Goal: Information Seeking & Learning: Find specific fact

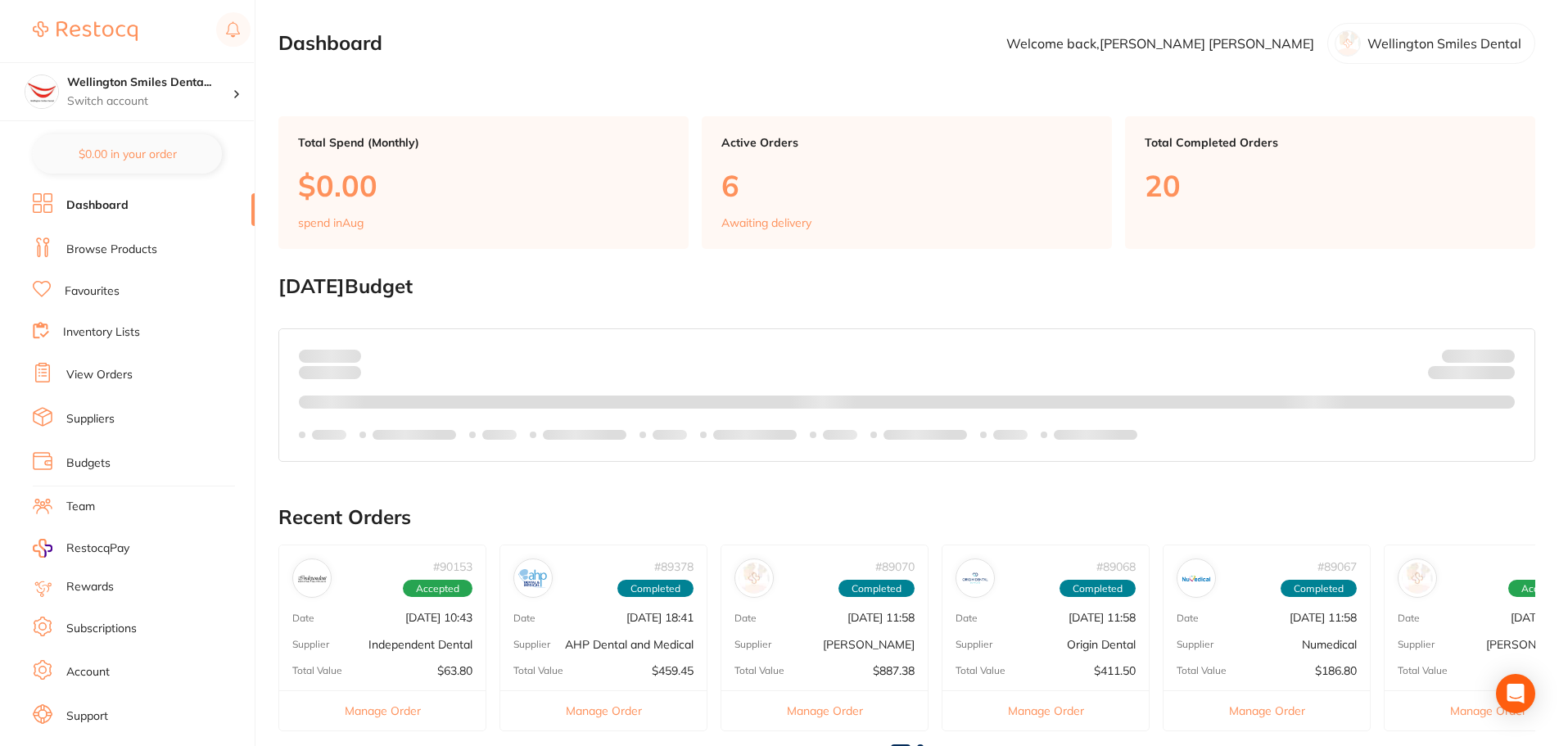
click at [135, 336] on link "Inventory Lists" at bounding box center [101, 332] width 77 height 16
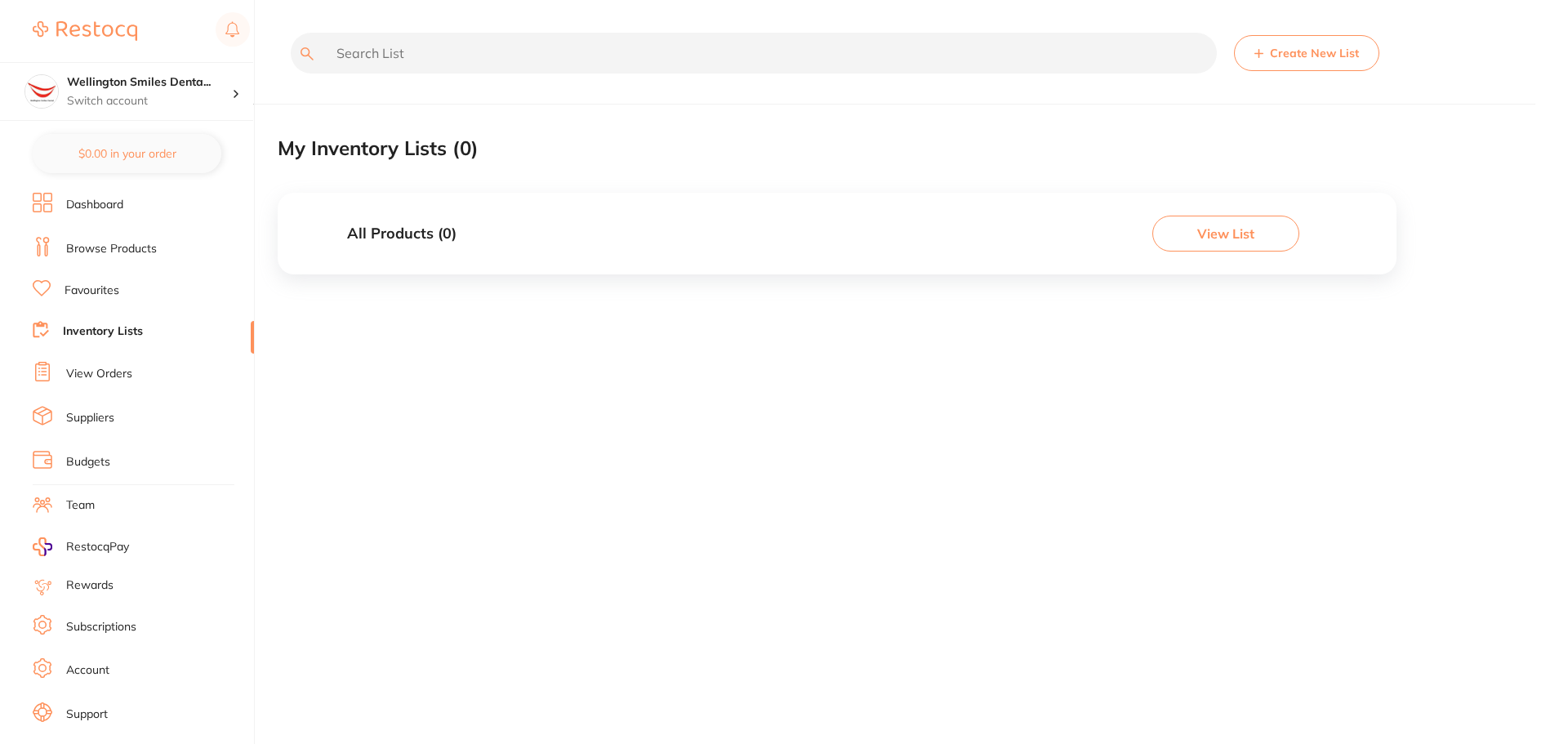
click at [133, 368] on li "View Orders" at bounding box center [143, 374] width 221 height 25
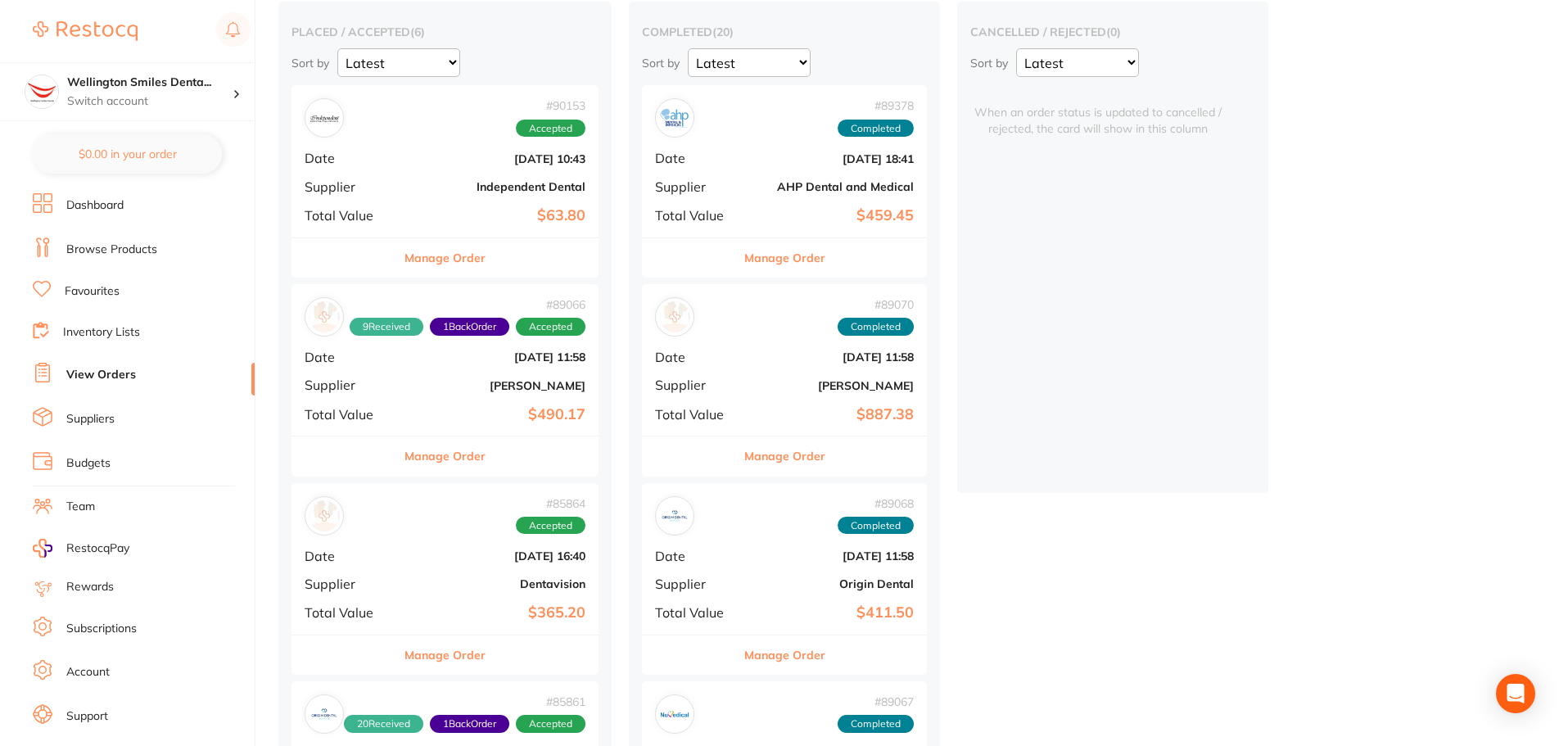
scroll to position [246, 0]
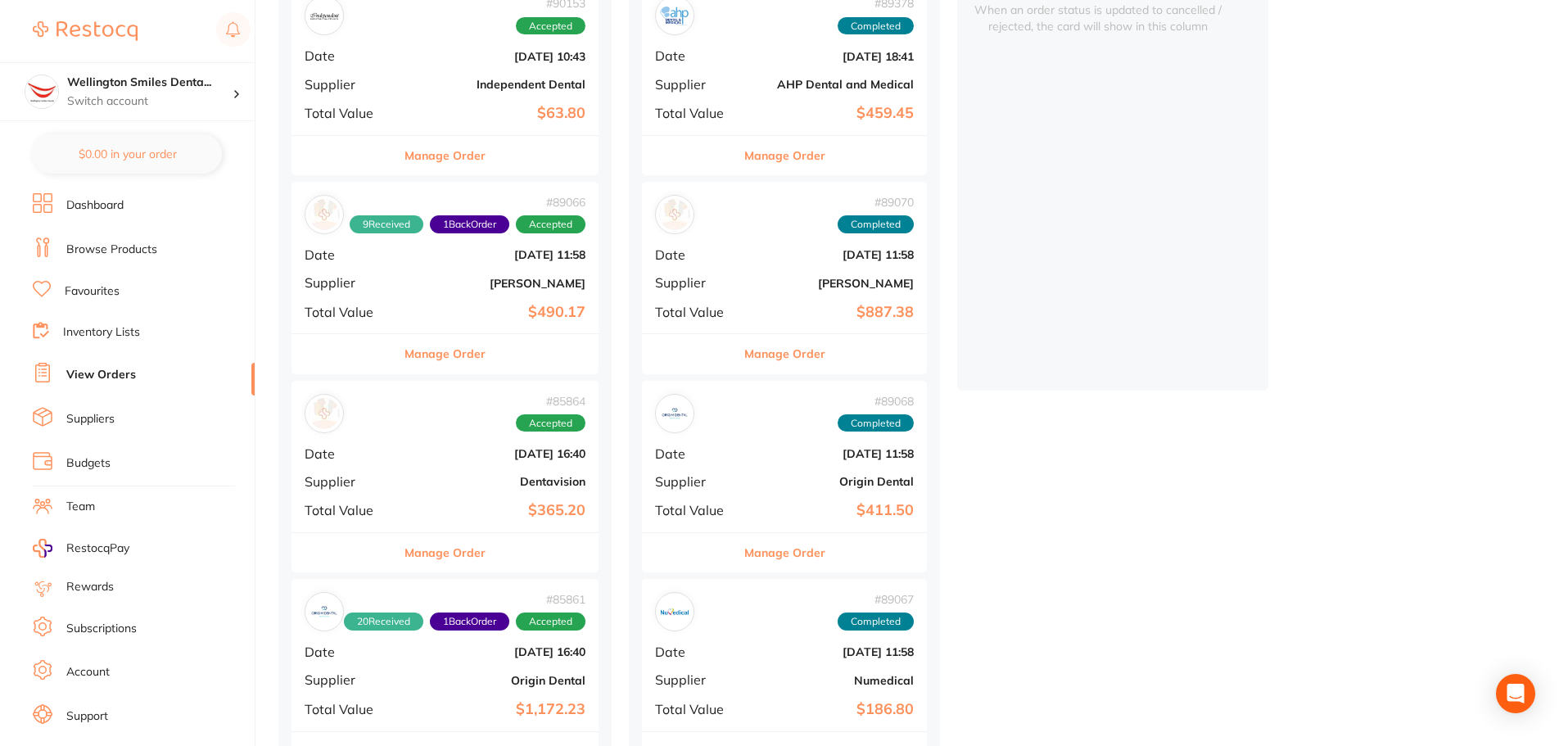
click at [460, 473] on div "# 85864 Accepted Date [DATE] 16:40 Supplier Dentavision Total Value $365.20" at bounding box center [445, 456] width 307 height 151
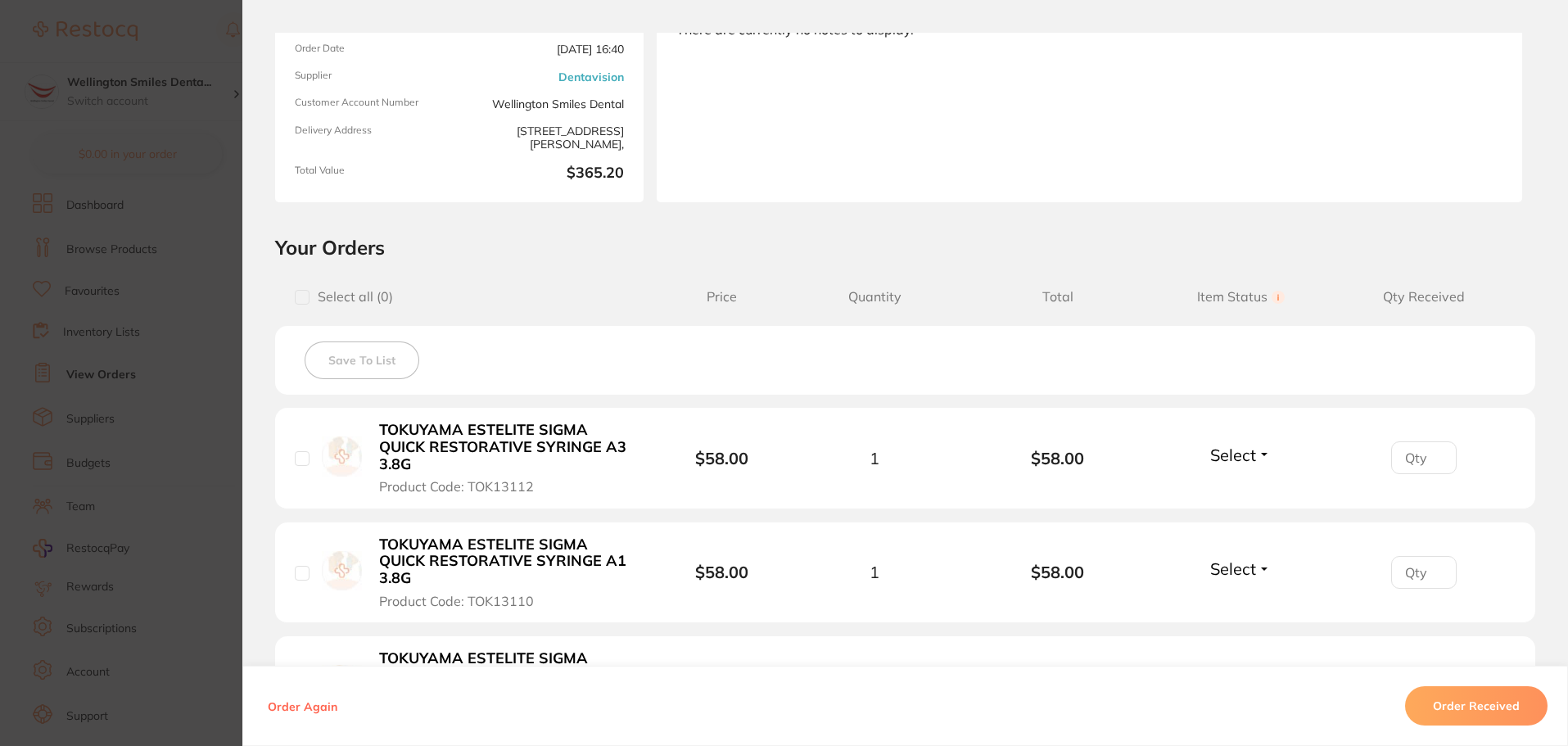
scroll to position [164, 0]
click at [198, 113] on section "Order ID: Restocq- 85864 Order Information Accepted Order Order Date [DATE] 16:…" at bounding box center [784, 373] width 1568 height 746
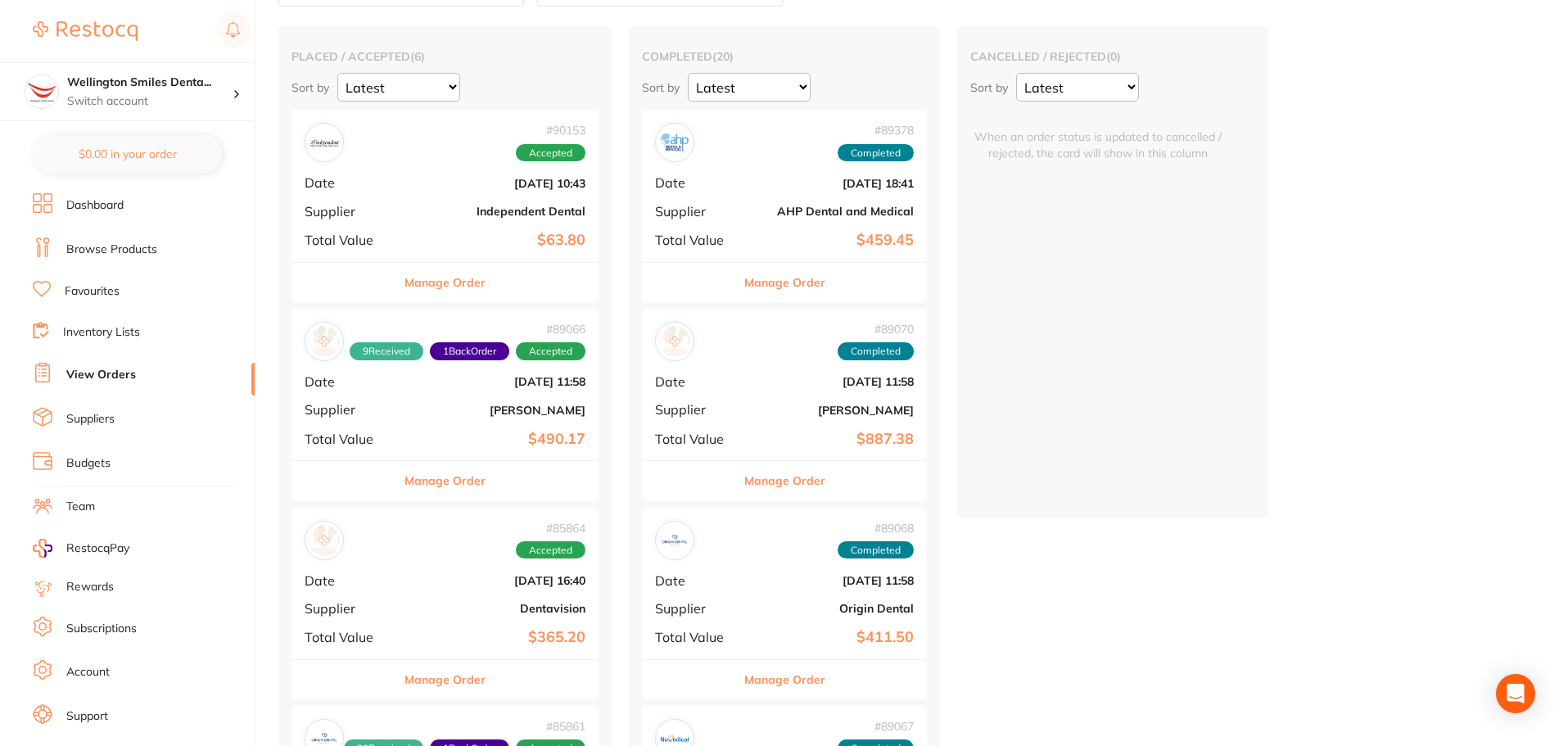
scroll to position [82, 0]
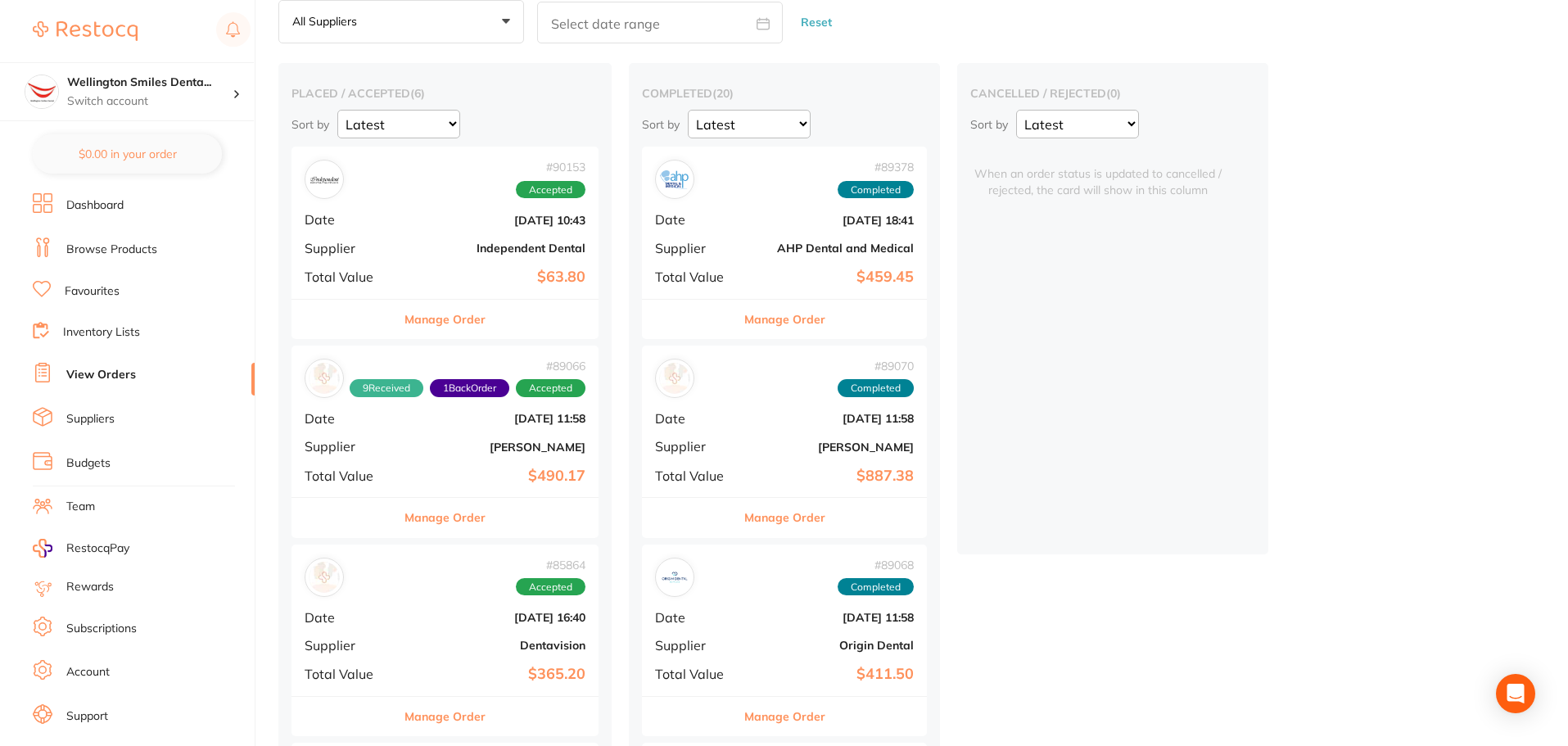
click at [441, 214] on b "[DATE] 10:43" at bounding box center [496, 220] width 178 height 13
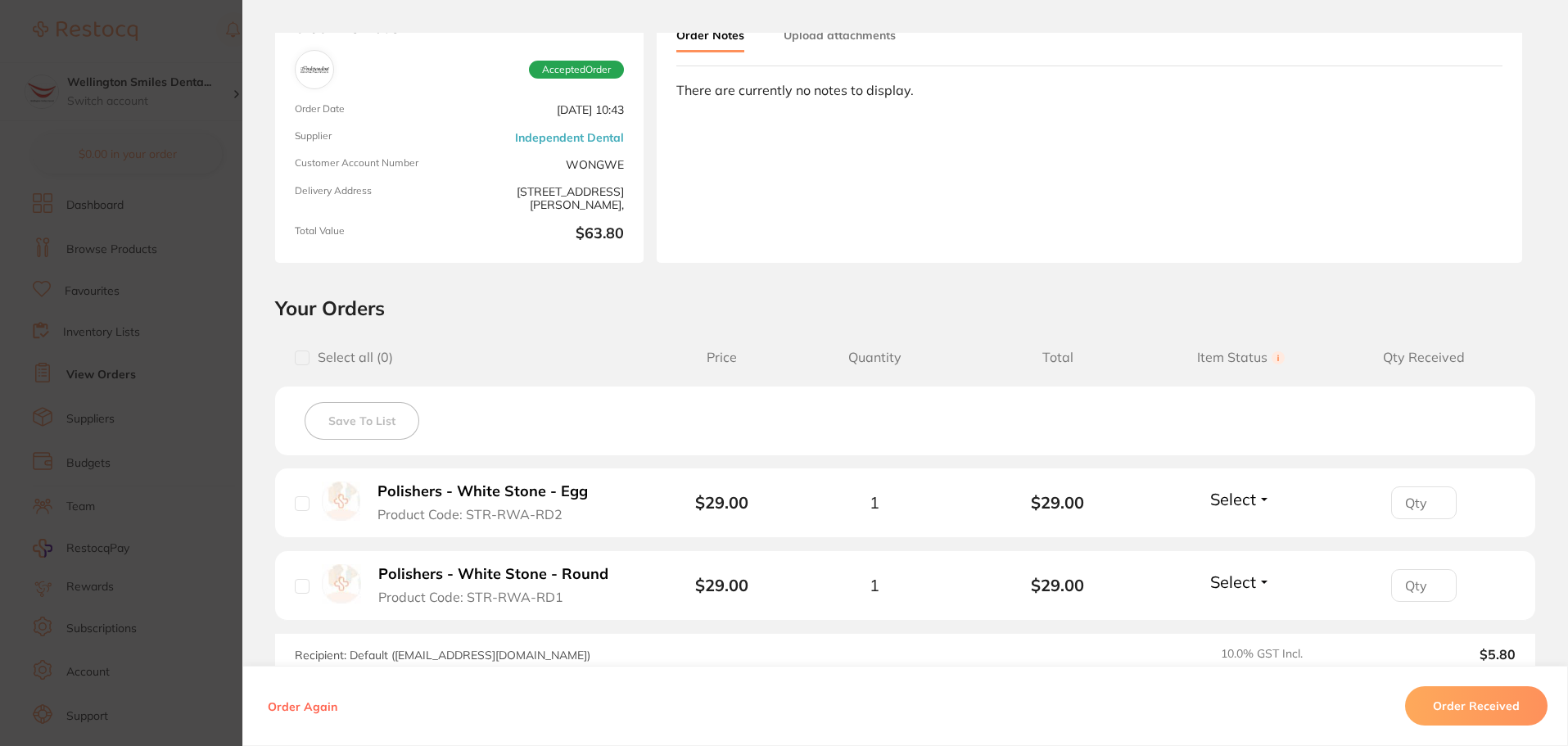
scroll to position [316, 0]
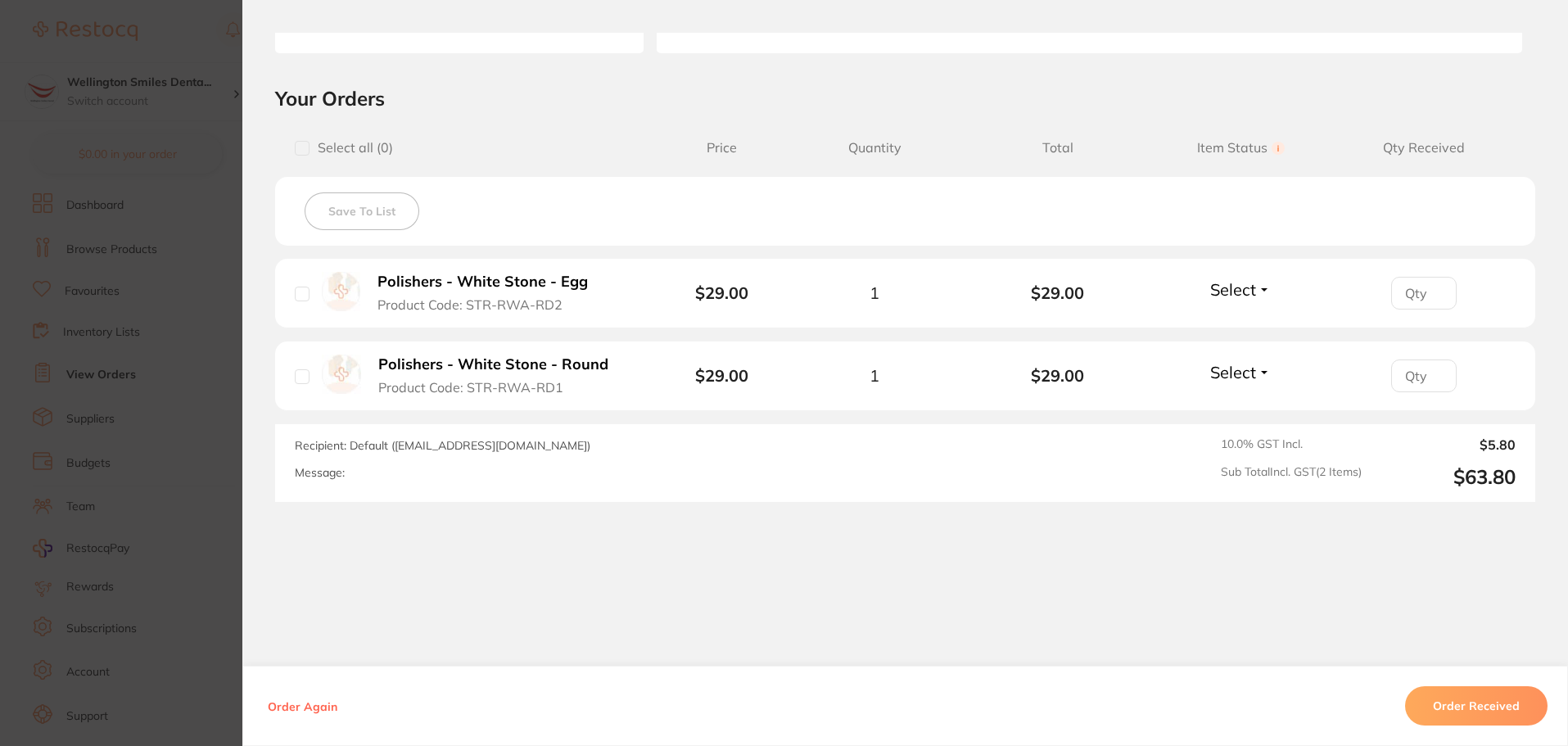
click at [202, 118] on section "Order ID: Restocq- 90153 Order Information Accepted Order Order Date [DATE] 10:…" at bounding box center [784, 373] width 1568 height 746
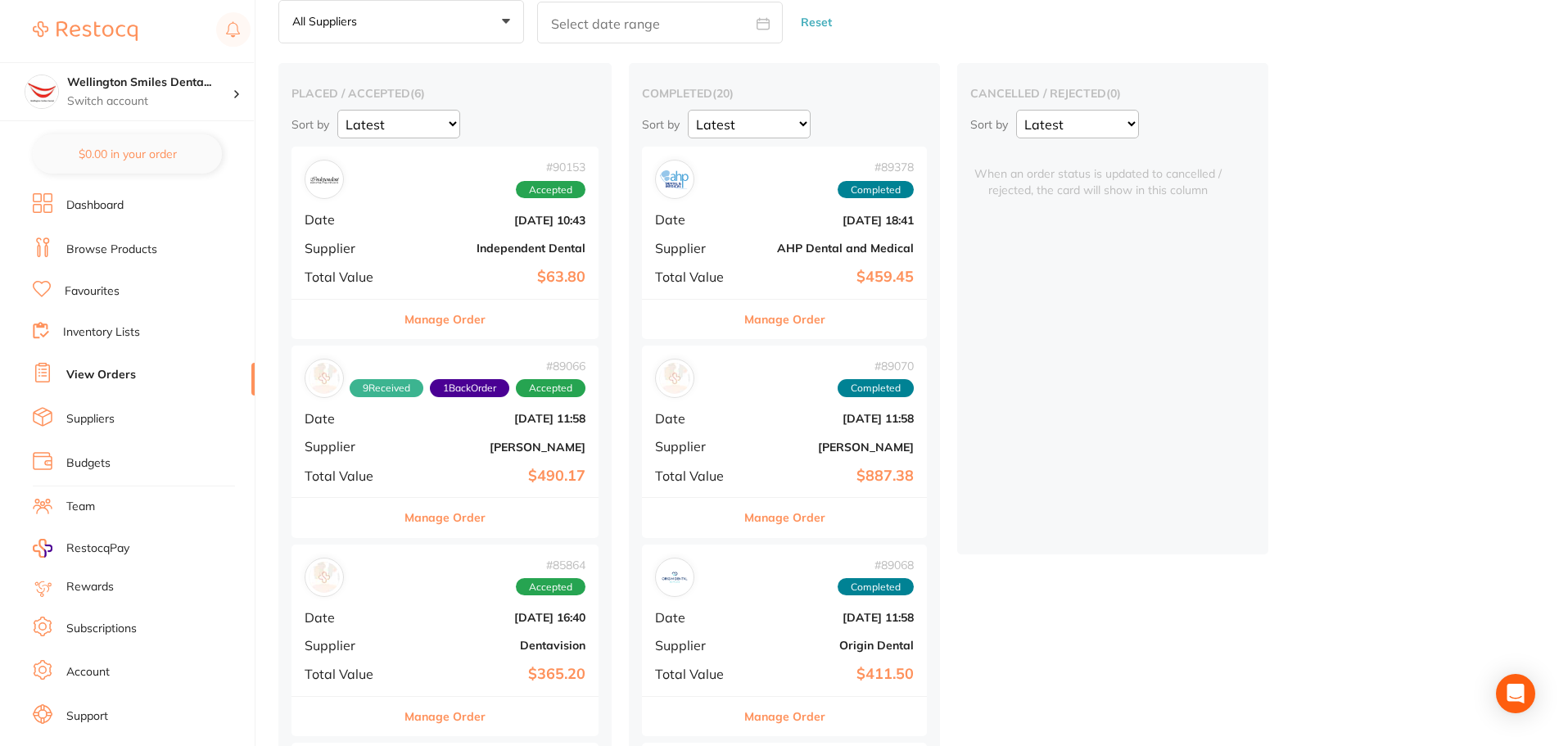
click at [481, 442] on b "[PERSON_NAME]" at bounding box center [496, 447] width 178 height 13
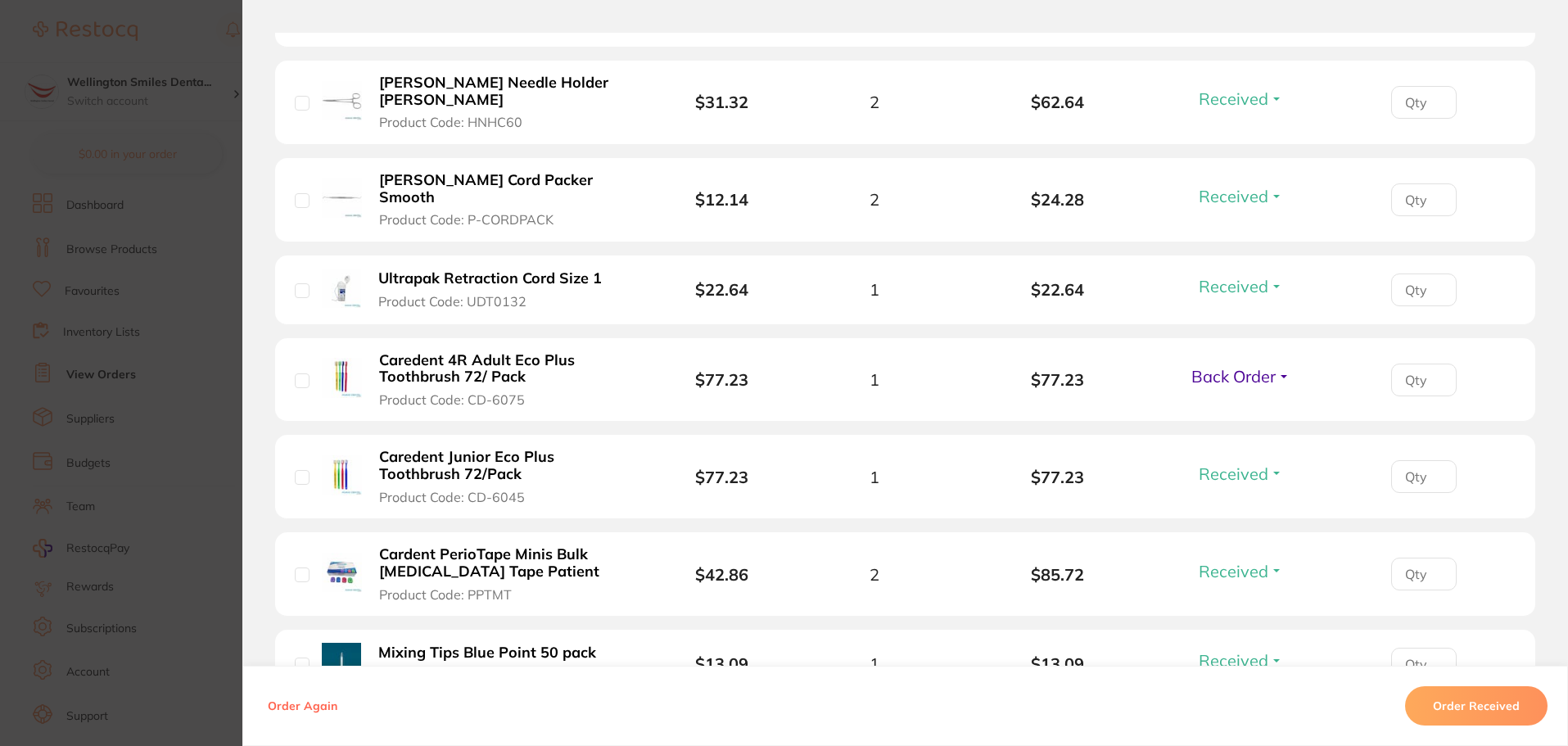
scroll to position [901, 0]
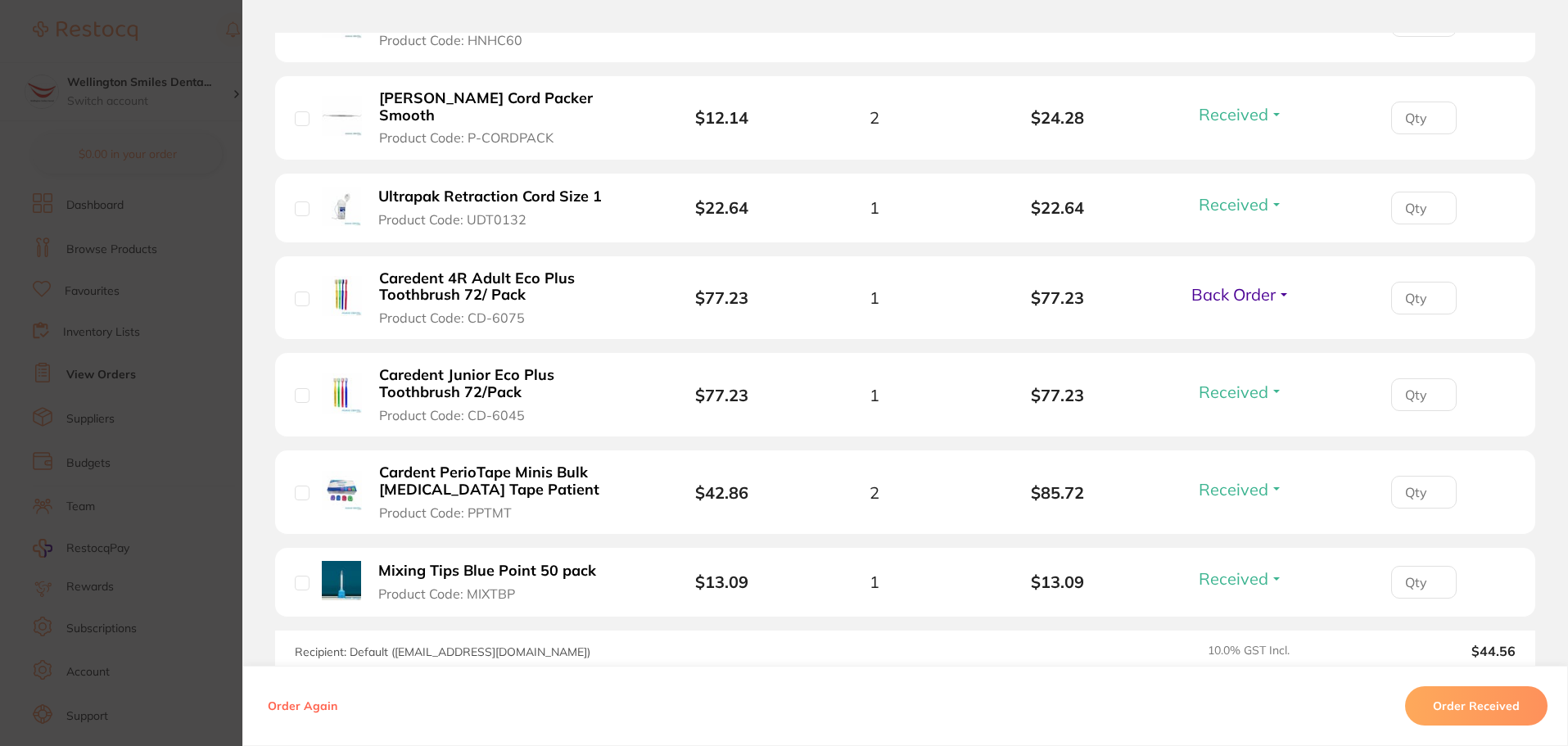
click at [214, 275] on section "Order ID: Restocq- 89066 Order Information 9 Received 1 Back Order Accepted Ord…" at bounding box center [784, 373] width 1568 height 746
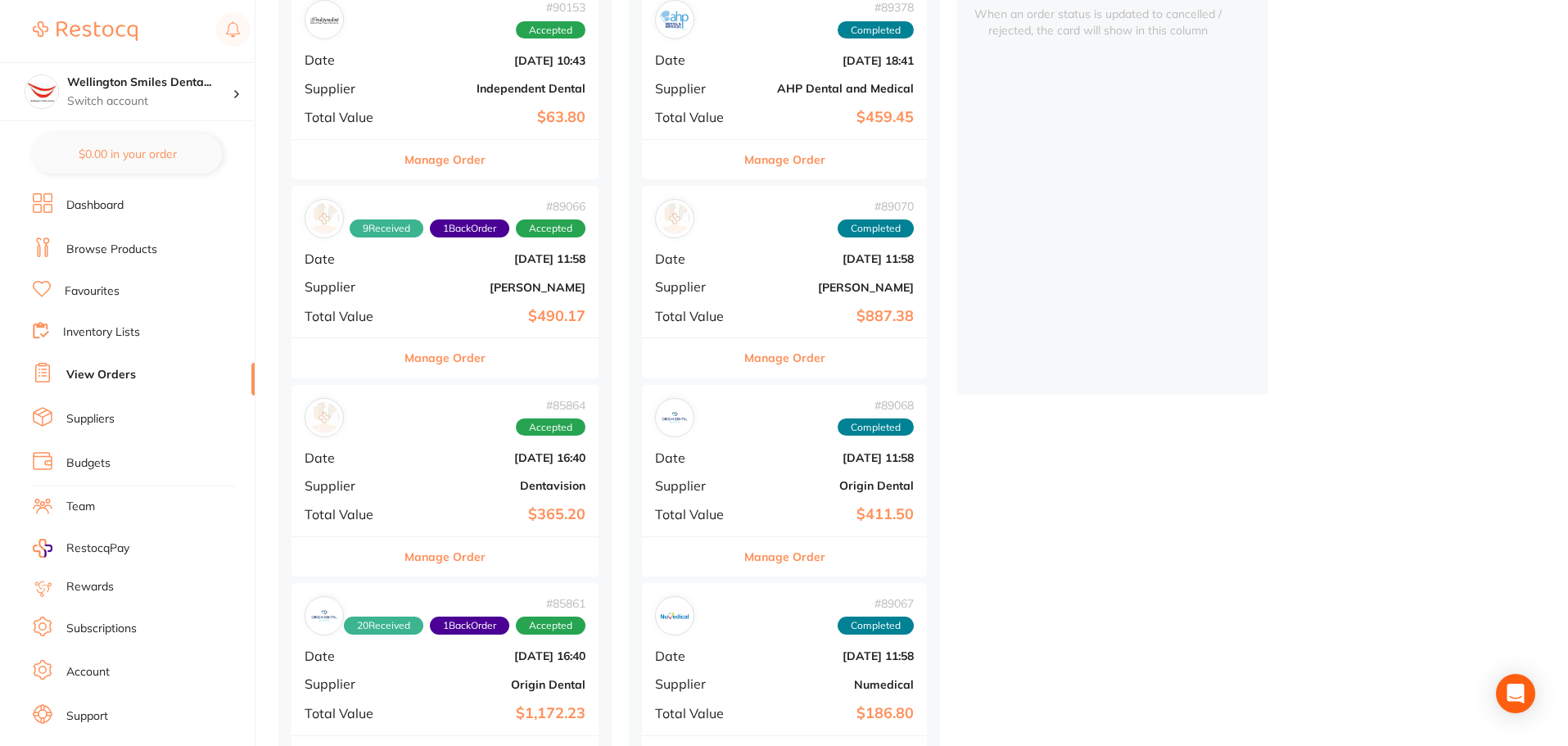
scroll to position [246, 0]
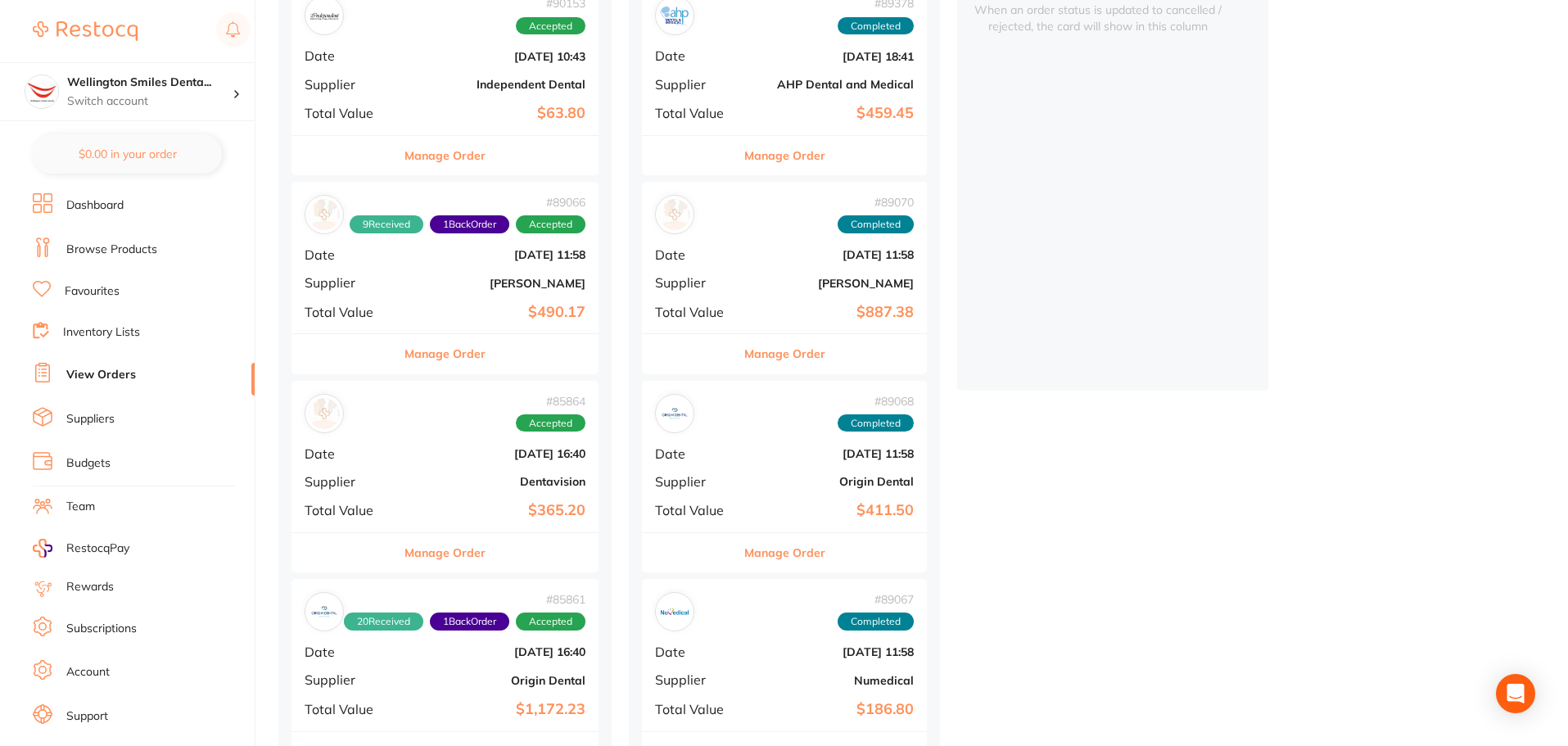
click at [465, 471] on div "# 85864 Accepted Date [DATE] 16:40 Supplier Dentavision Total Value $365.20" at bounding box center [445, 456] width 307 height 151
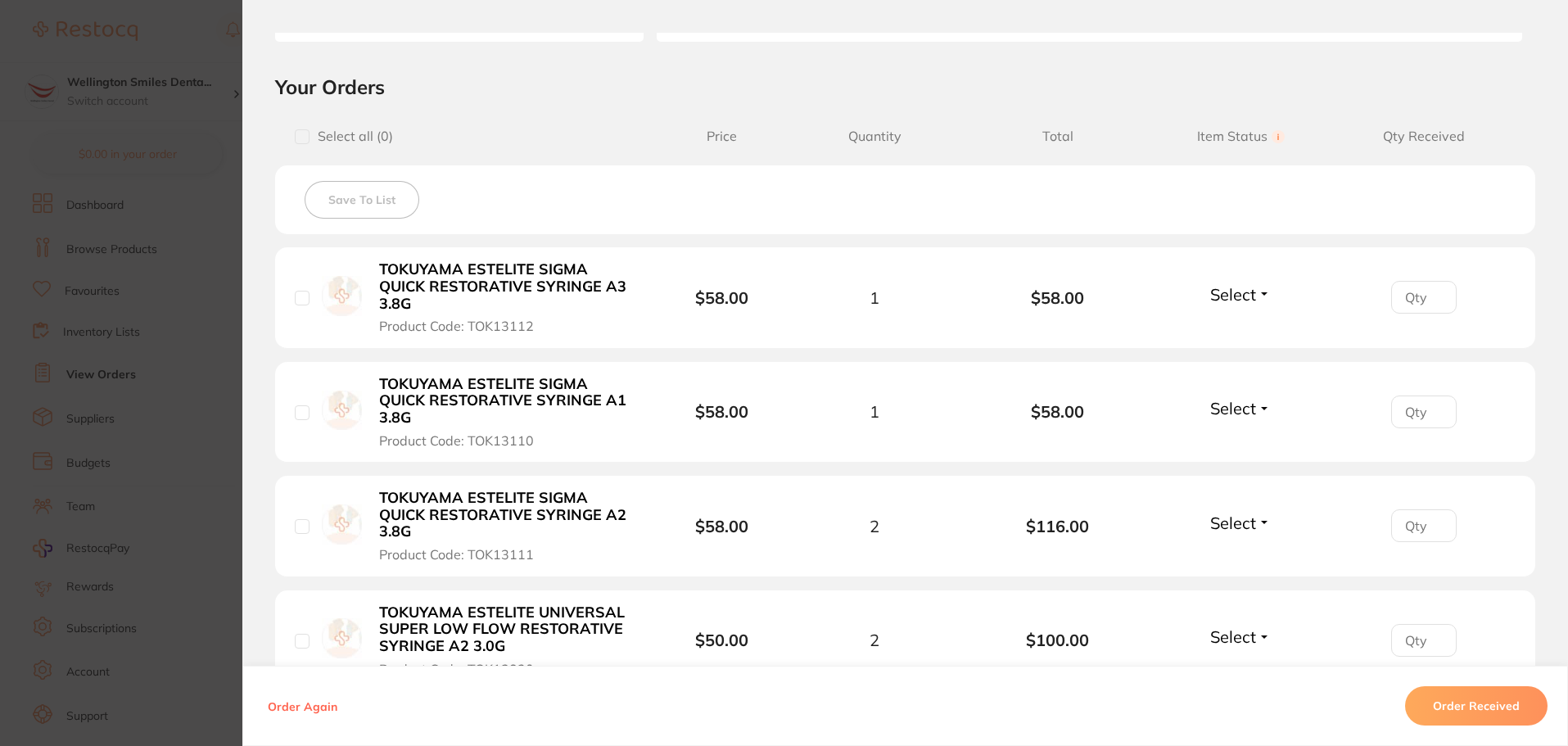
scroll to position [410, 0]
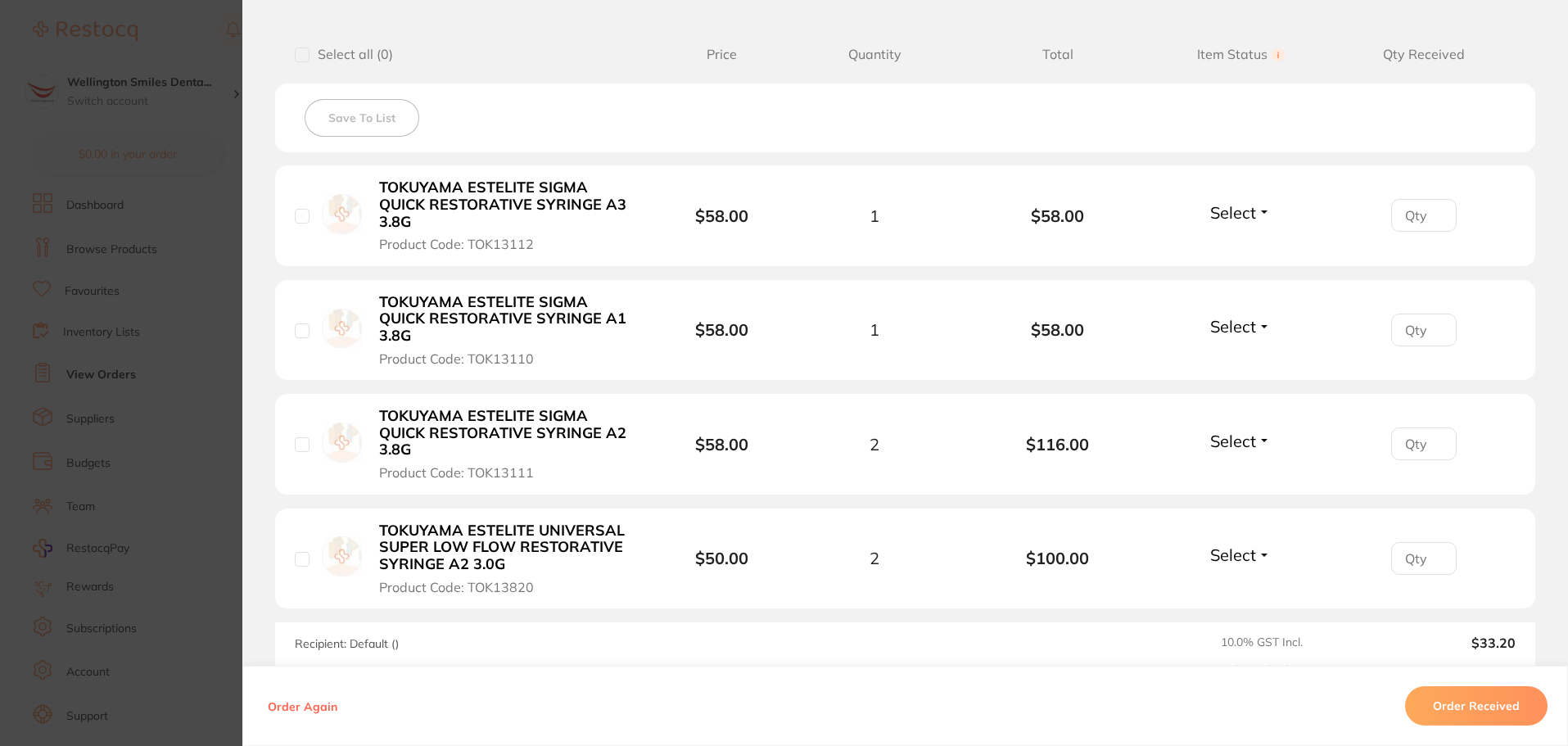
click at [83, 360] on section "Order ID: Restocq- 85864 Order Information Accepted Order Order Date [DATE] 16:…" at bounding box center [784, 373] width 1568 height 746
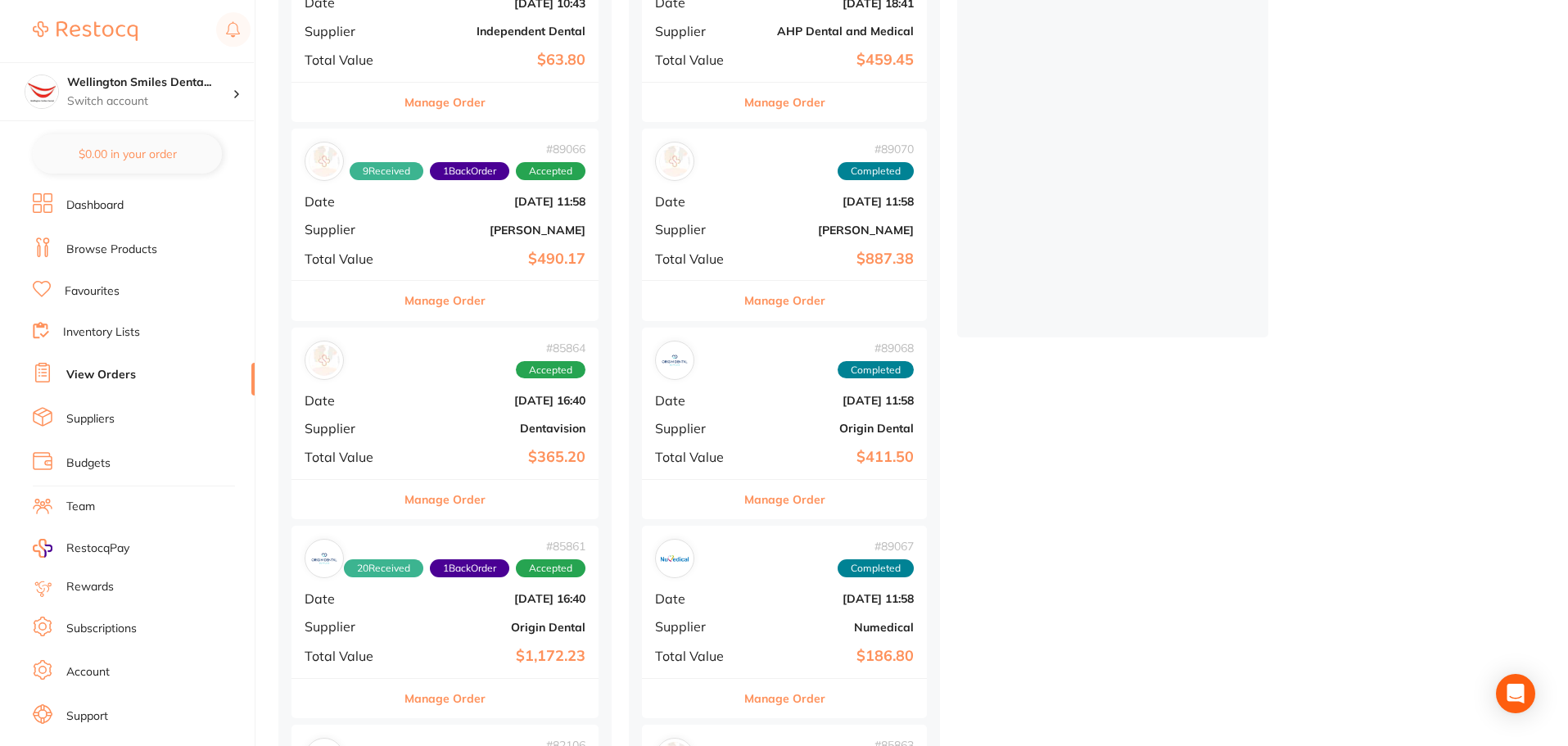
scroll to position [328, 0]
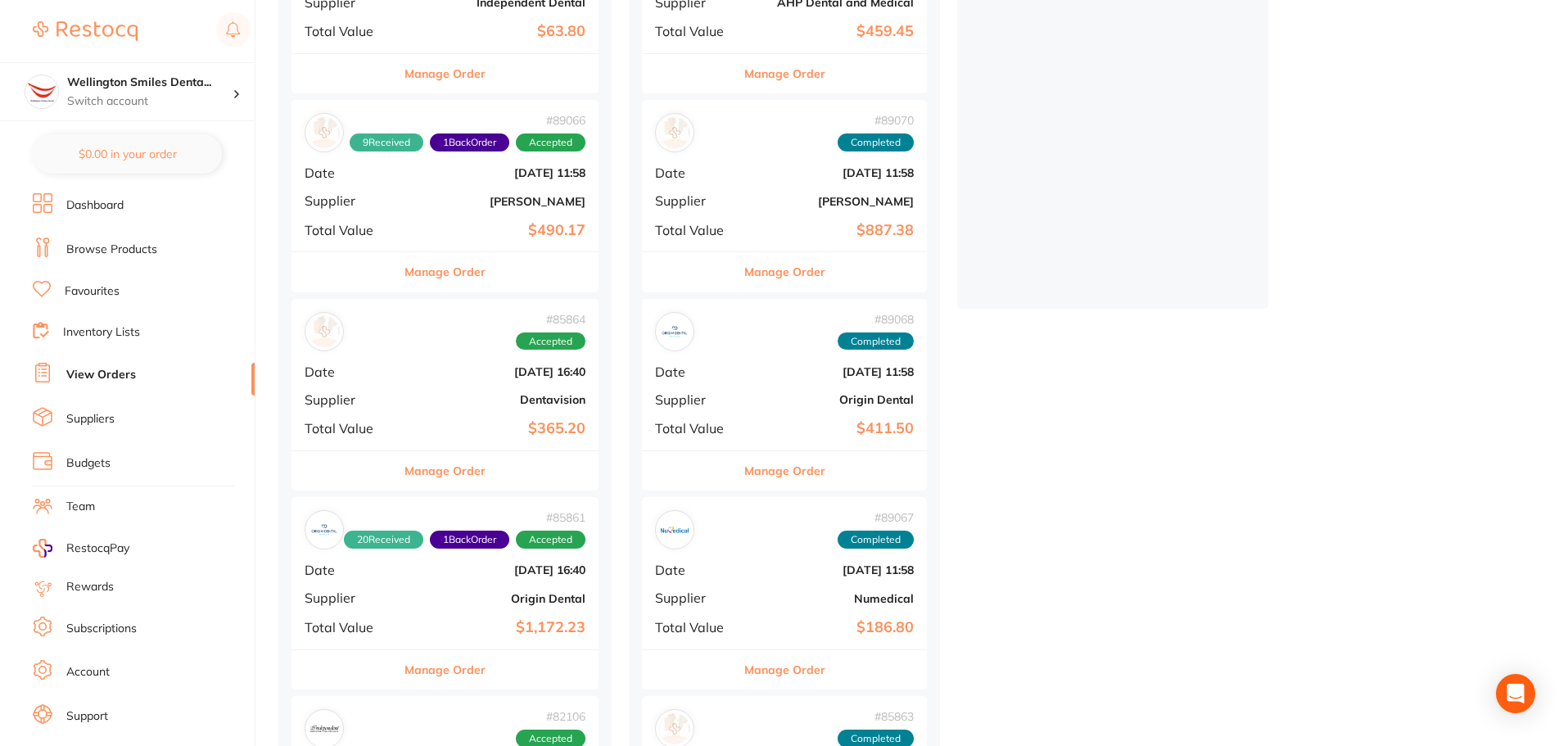
click at [442, 351] on div "# 85864 Accepted" at bounding box center [445, 331] width 281 height 39
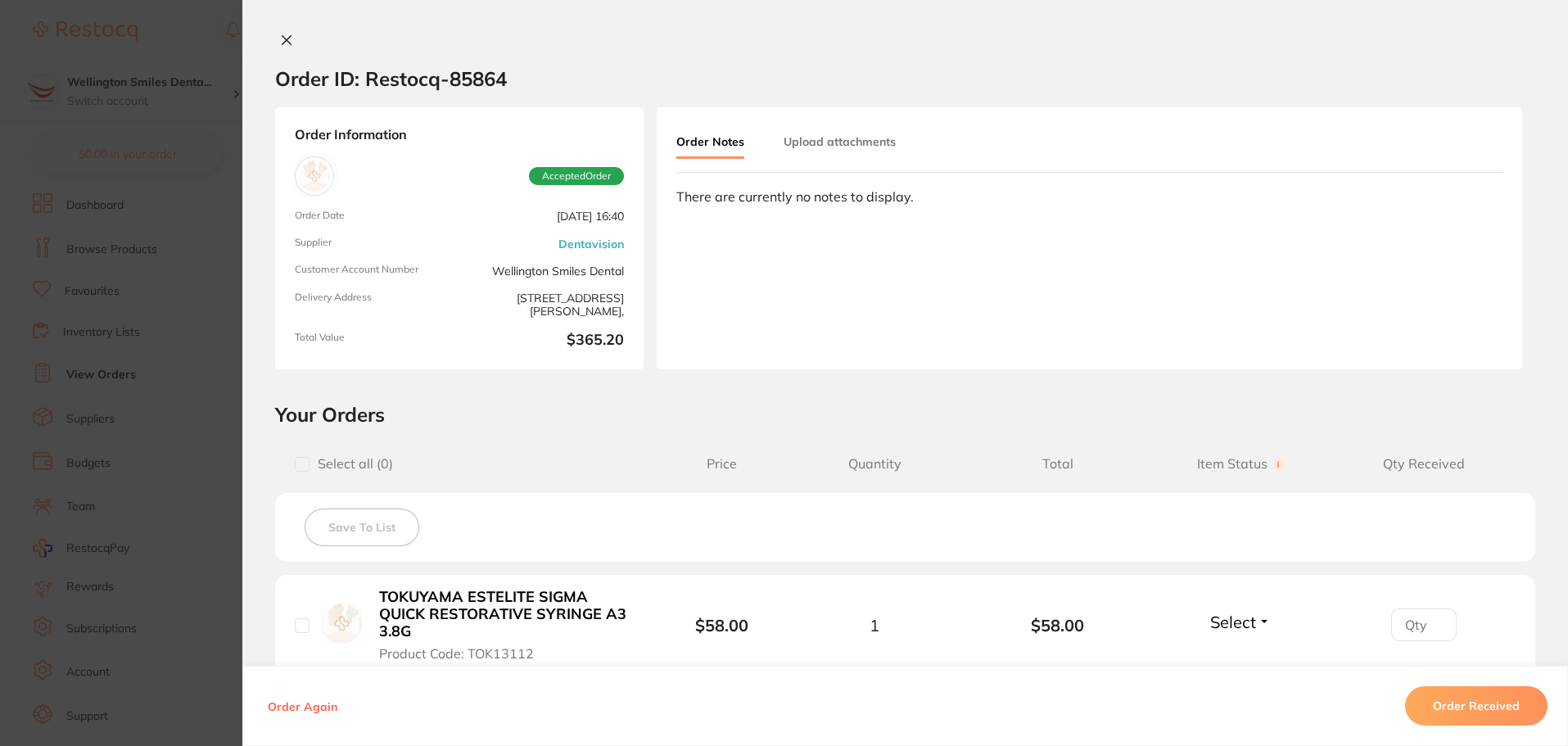
click at [286, 42] on icon at bounding box center [286, 40] width 13 height 13
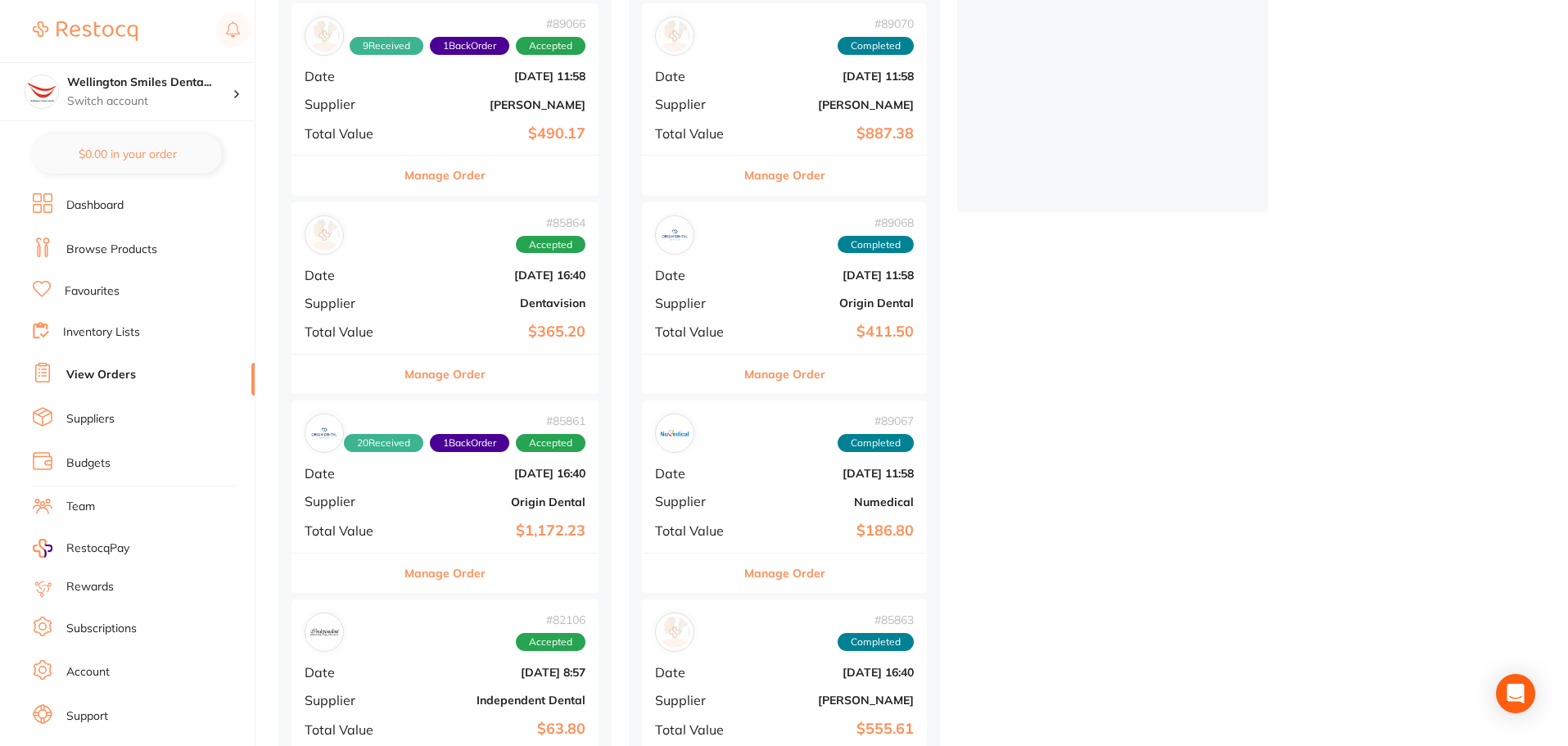
scroll to position [410, 0]
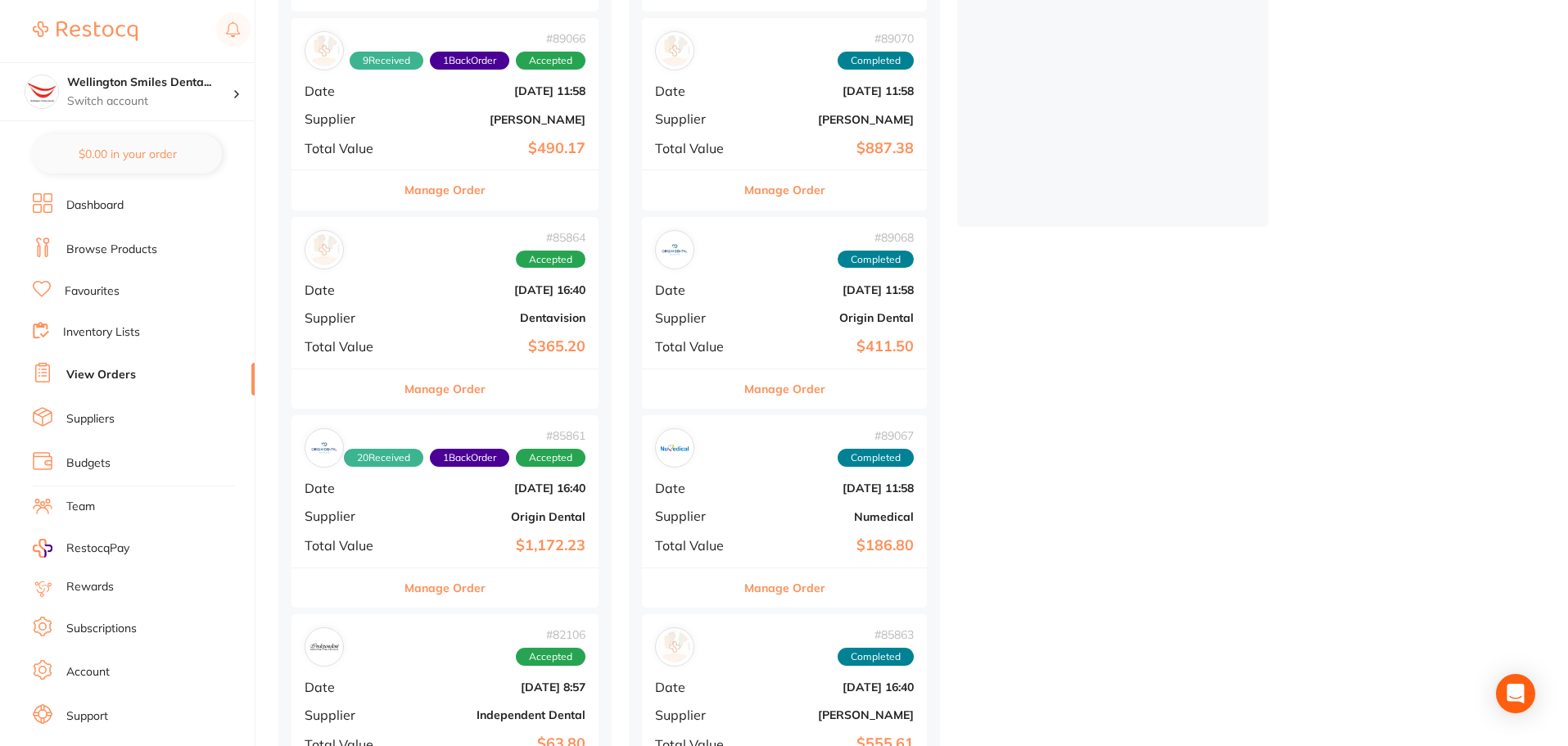
click at [465, 332] on div "# 85864 Accepted Date [DATE] 16:40 Supplier Dentavision Total Value $365.20" at bounding box center [445, 293] width 307 height 151
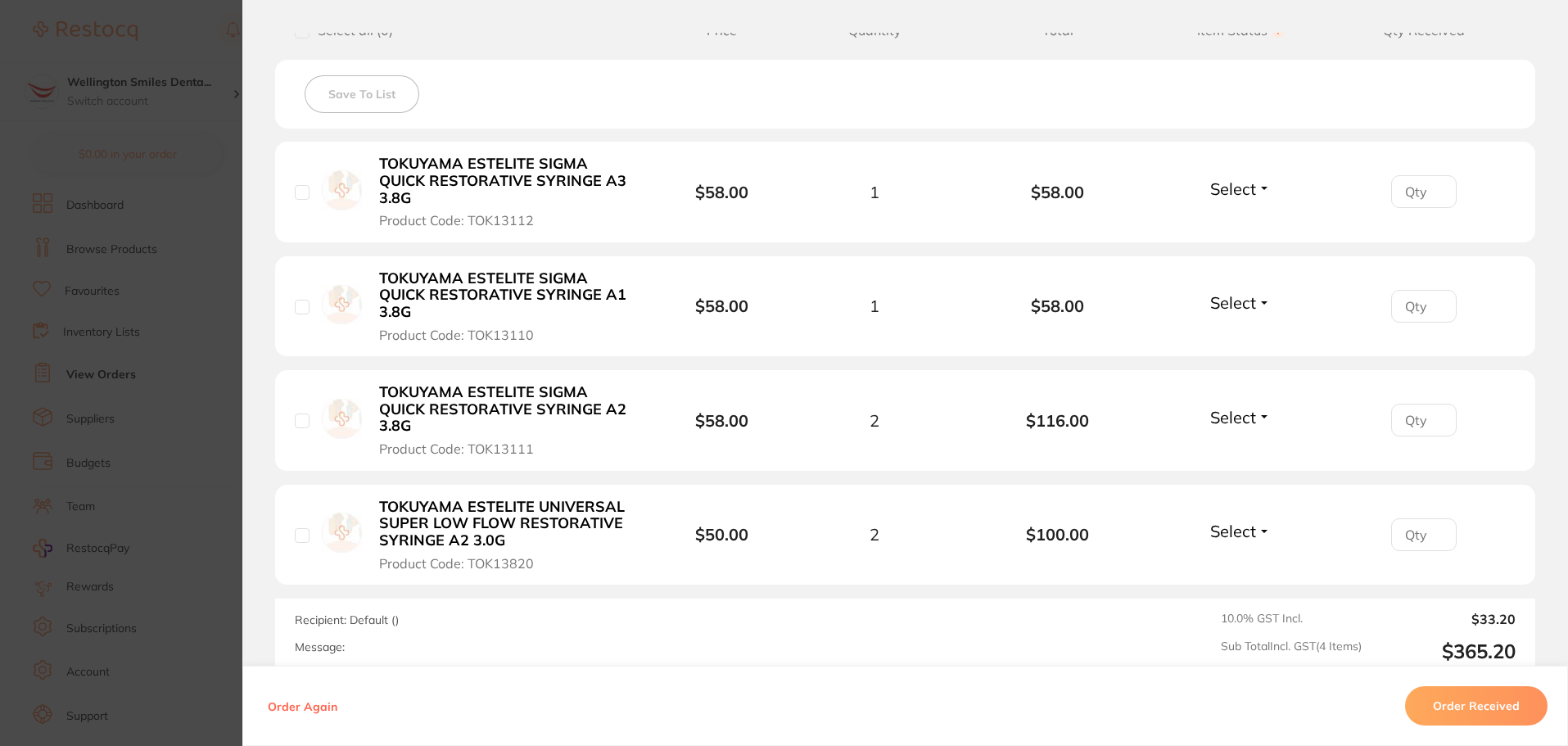
scroll to position [410, 0]
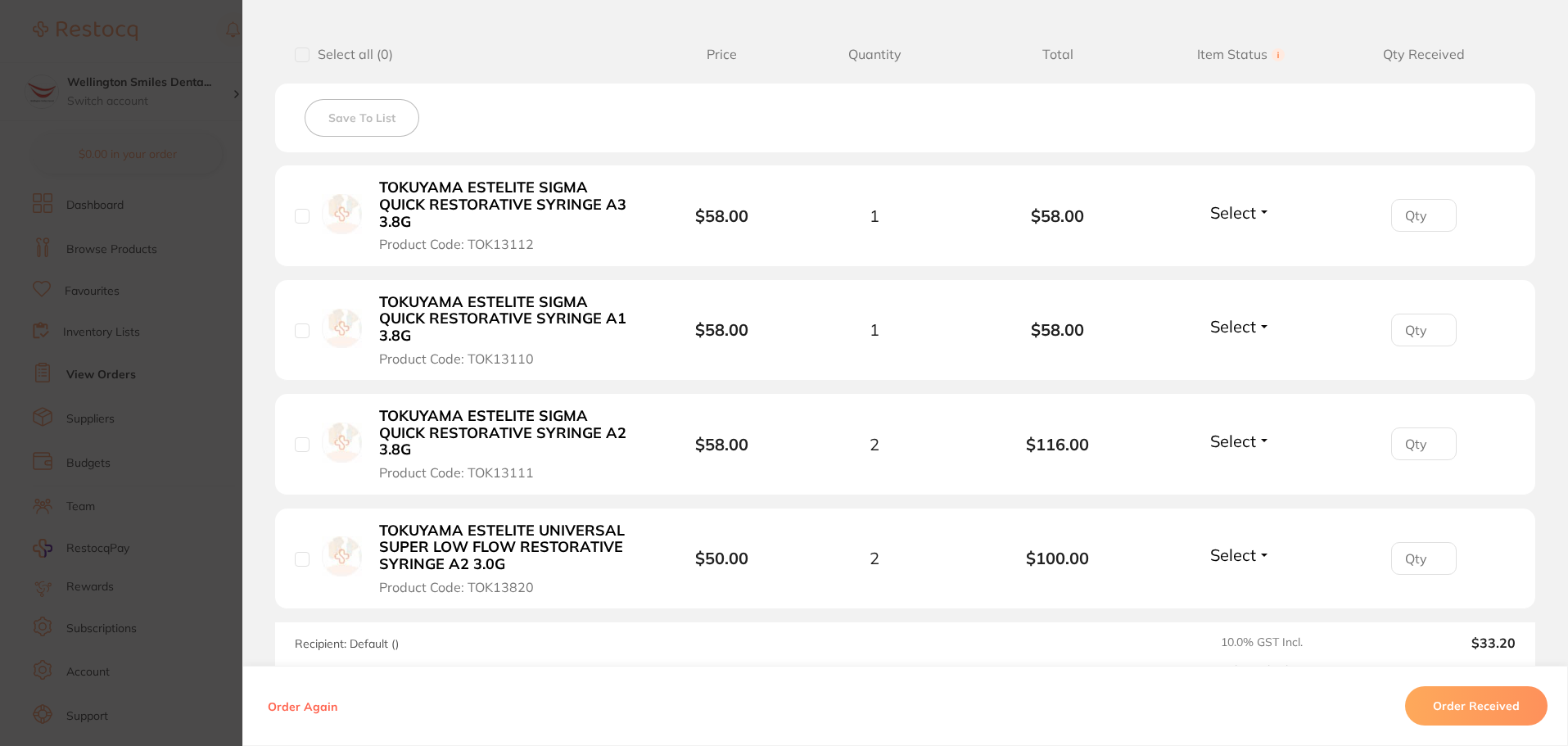
click at [203, 148] on section "Order ID: Restocq- 85864 Order Information Accepted Order Order Date [DATE] 16:…" at bounding box center [784, 373] width 1568 height 746
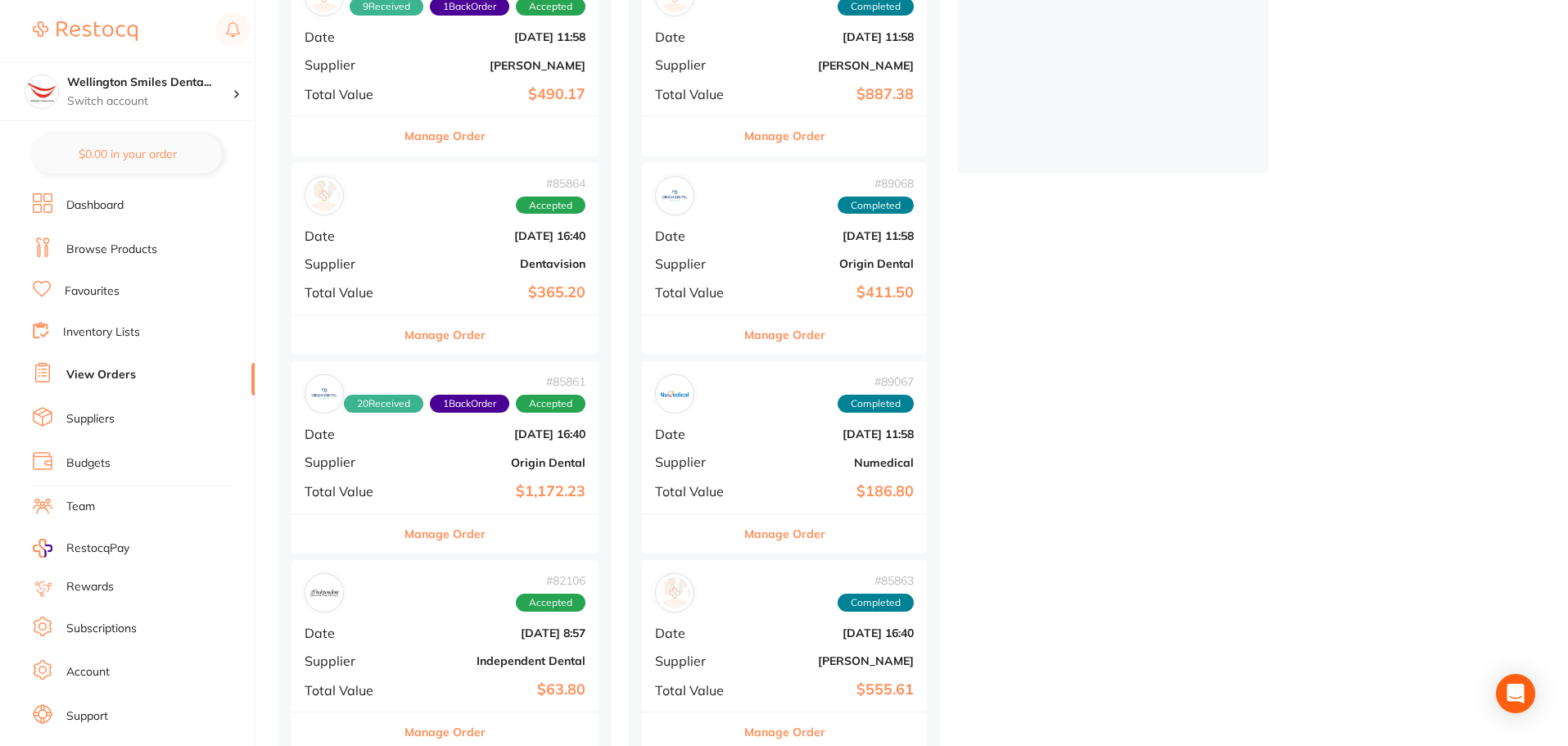
scroll to position [410, 0]
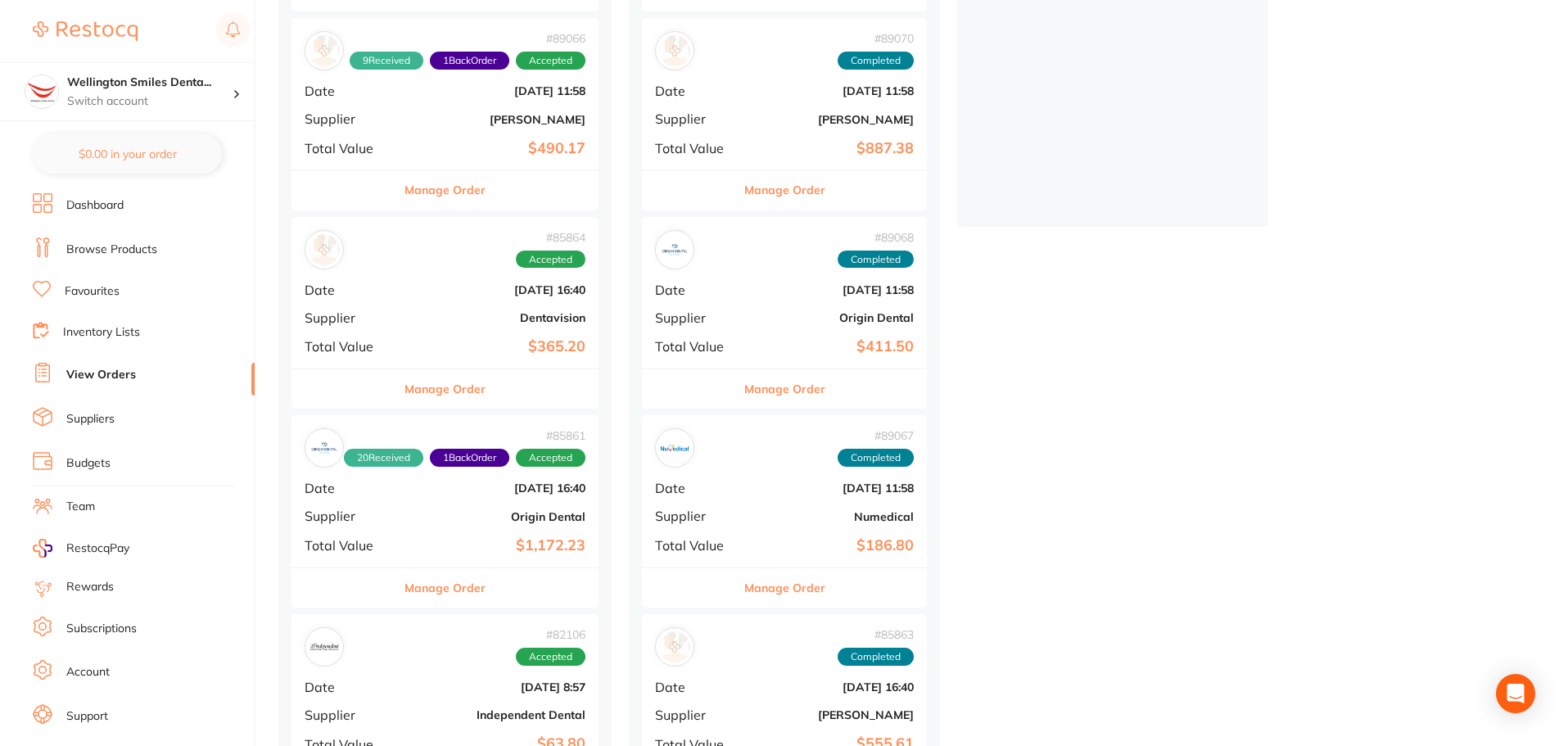
click at [757, 123] on b "[PERSON_NAME]" at bounding box center [832, 119] width 164 height 13
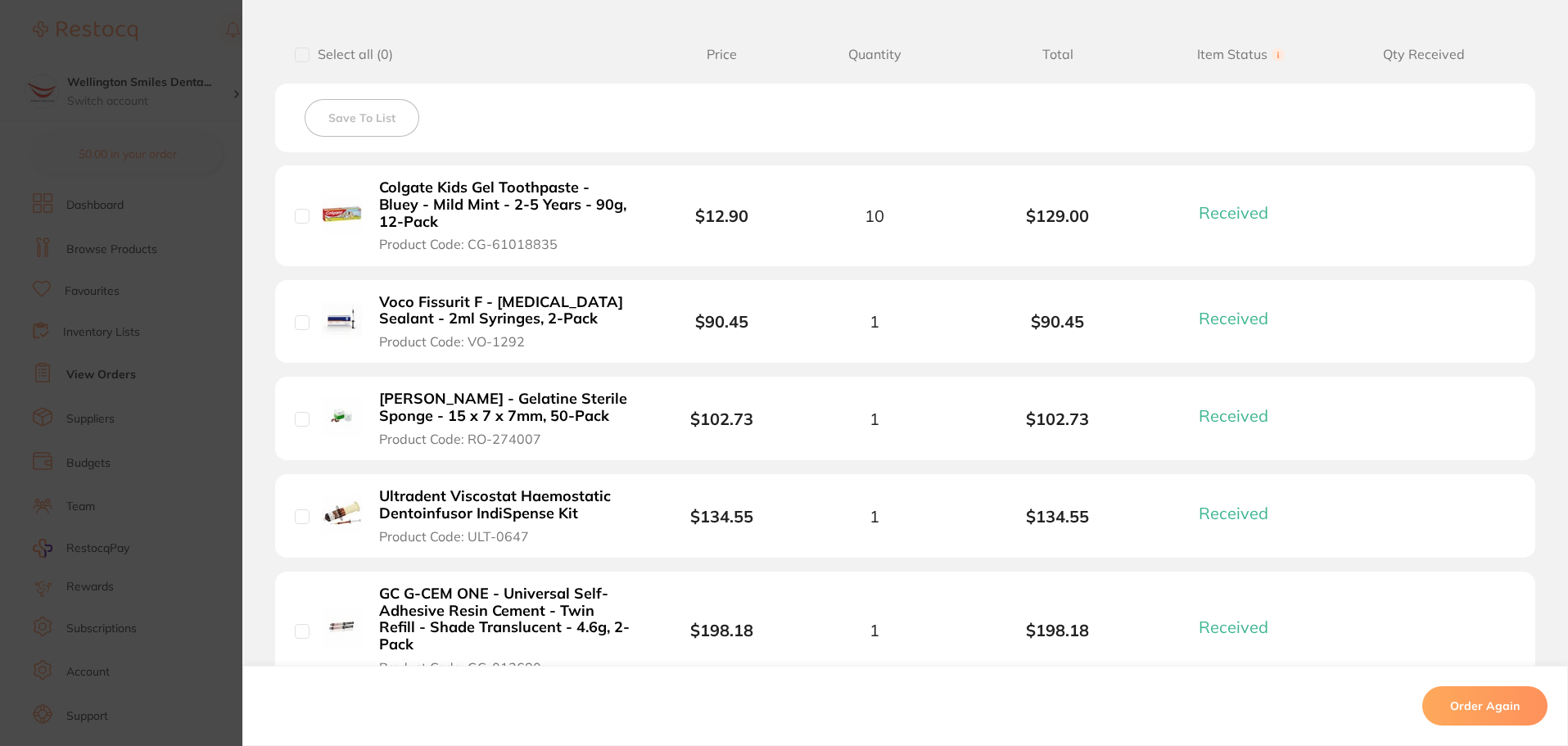
scroll to position [492, 0]
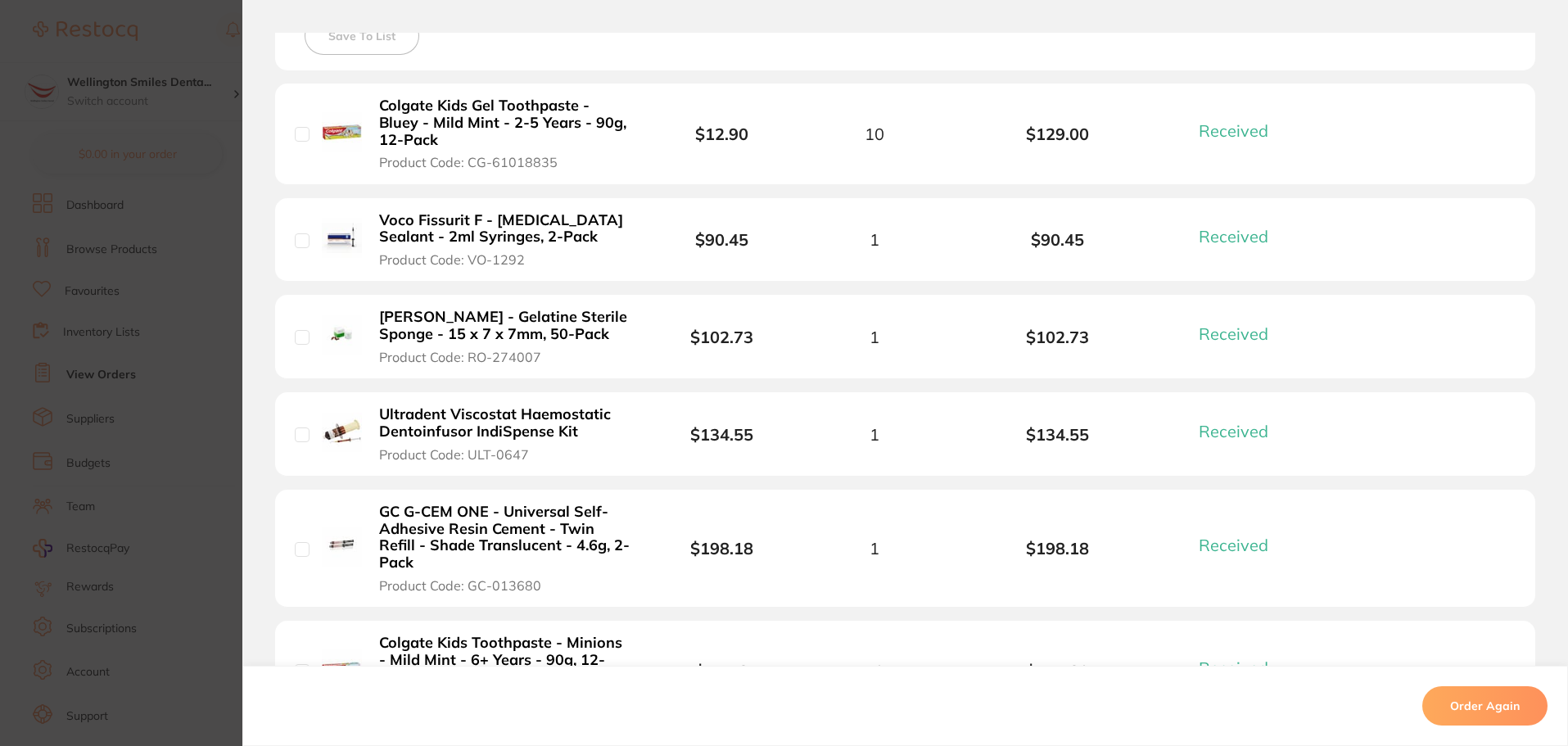
click at [351, 423] on img at bounding box center [341, 432] width 40 height 40
click at [434, 423] on b "Ultradent Viscostat Haemostatic Dentoinfusor IndiSpense Kit" at bounding box center [505, 423] width 253 height 34
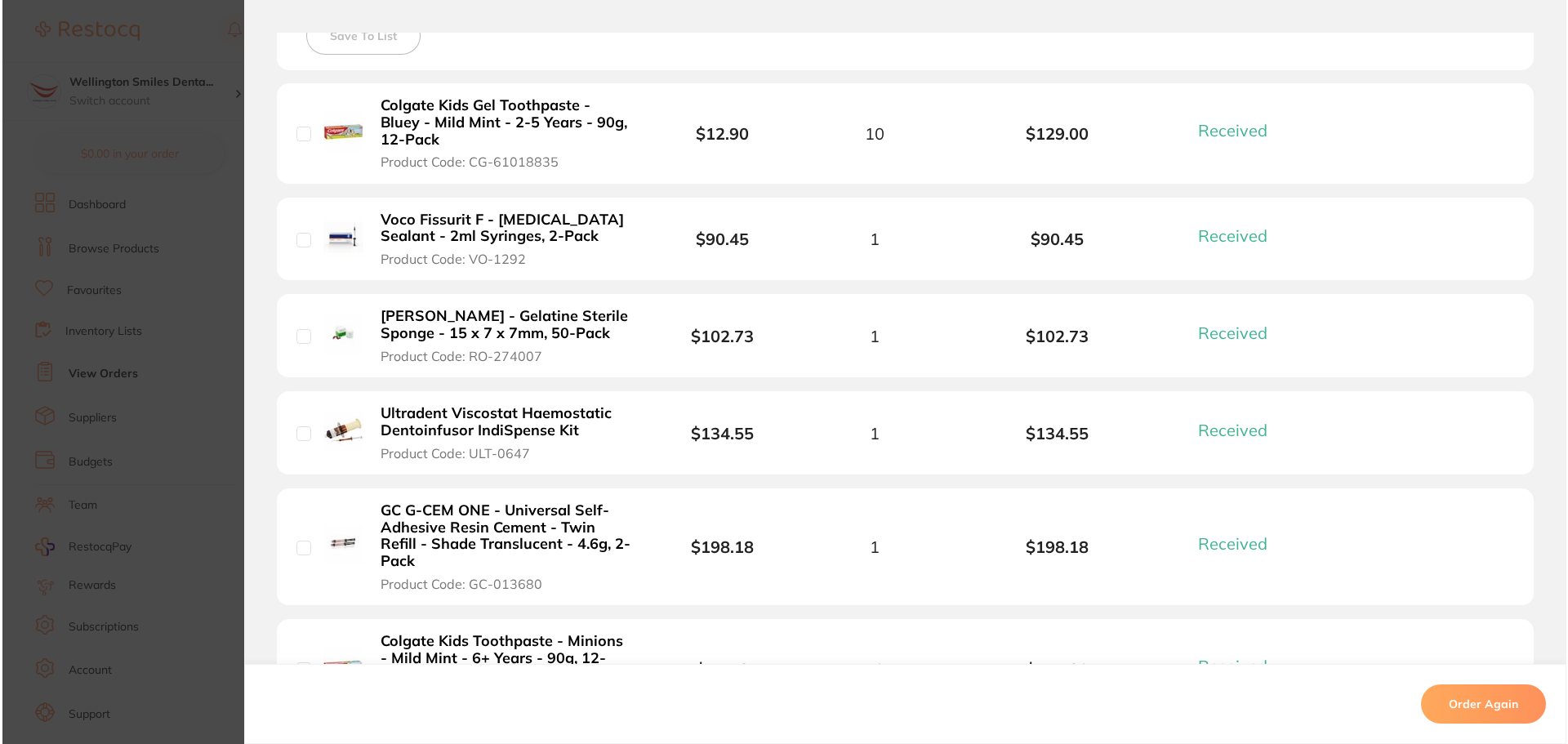
scroll to position [0, 0]
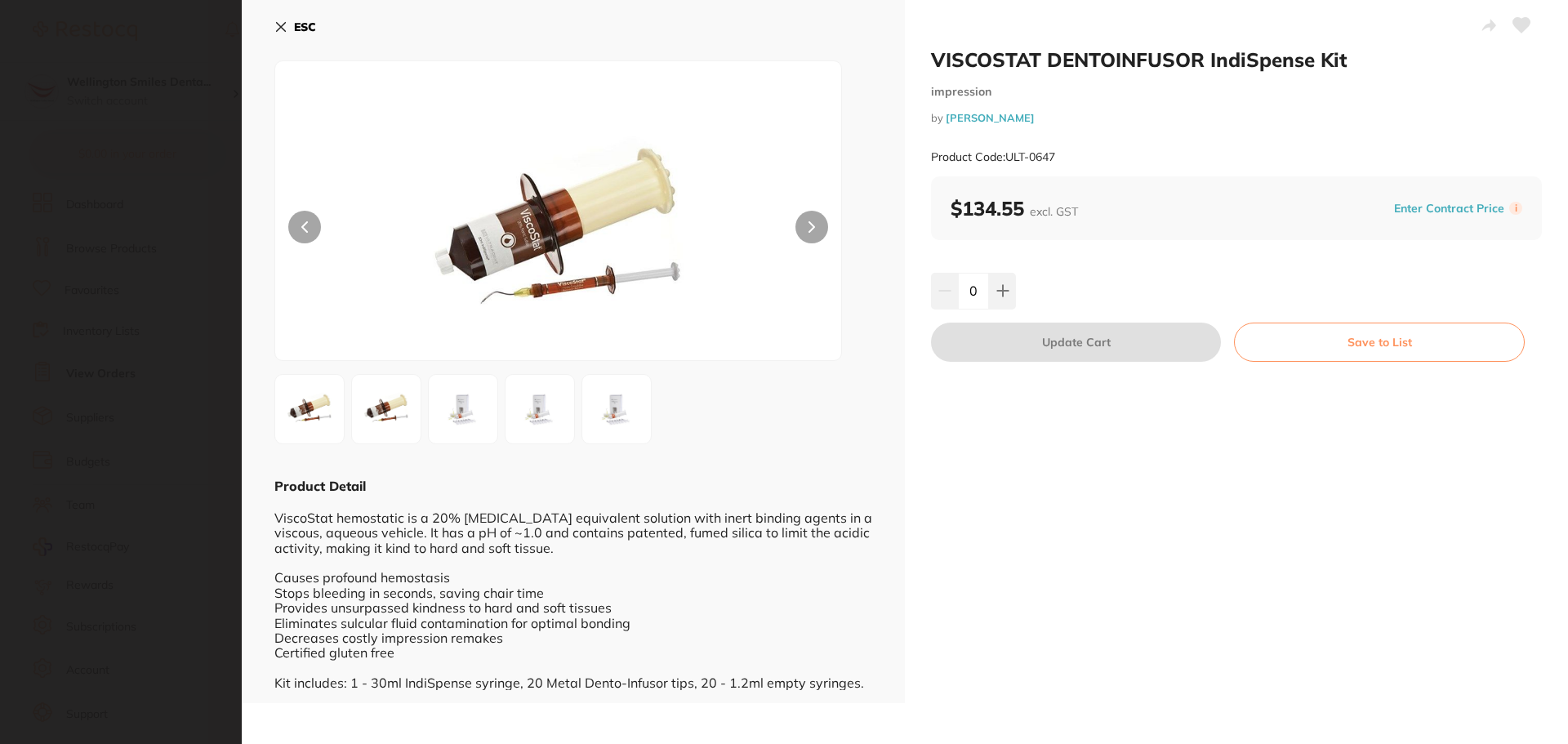
click at [817, 219] on button at bounding box center [812, 227] width 33 height 33
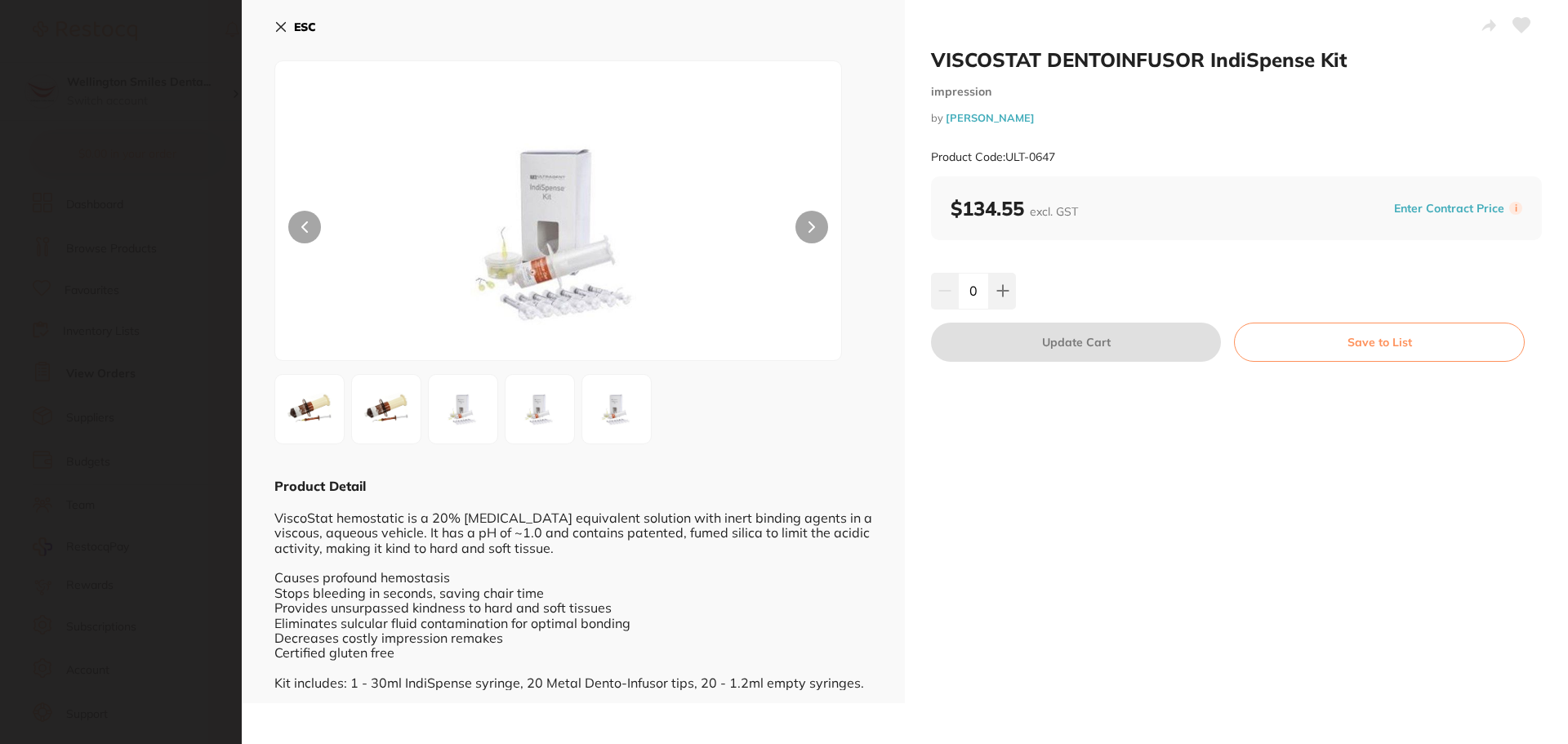
click at [817, 219] on button at bounding box center [812, 227] width 33 height 33
click at [305, 230] on icon at bounding box center [305, 227] width 5 height 10
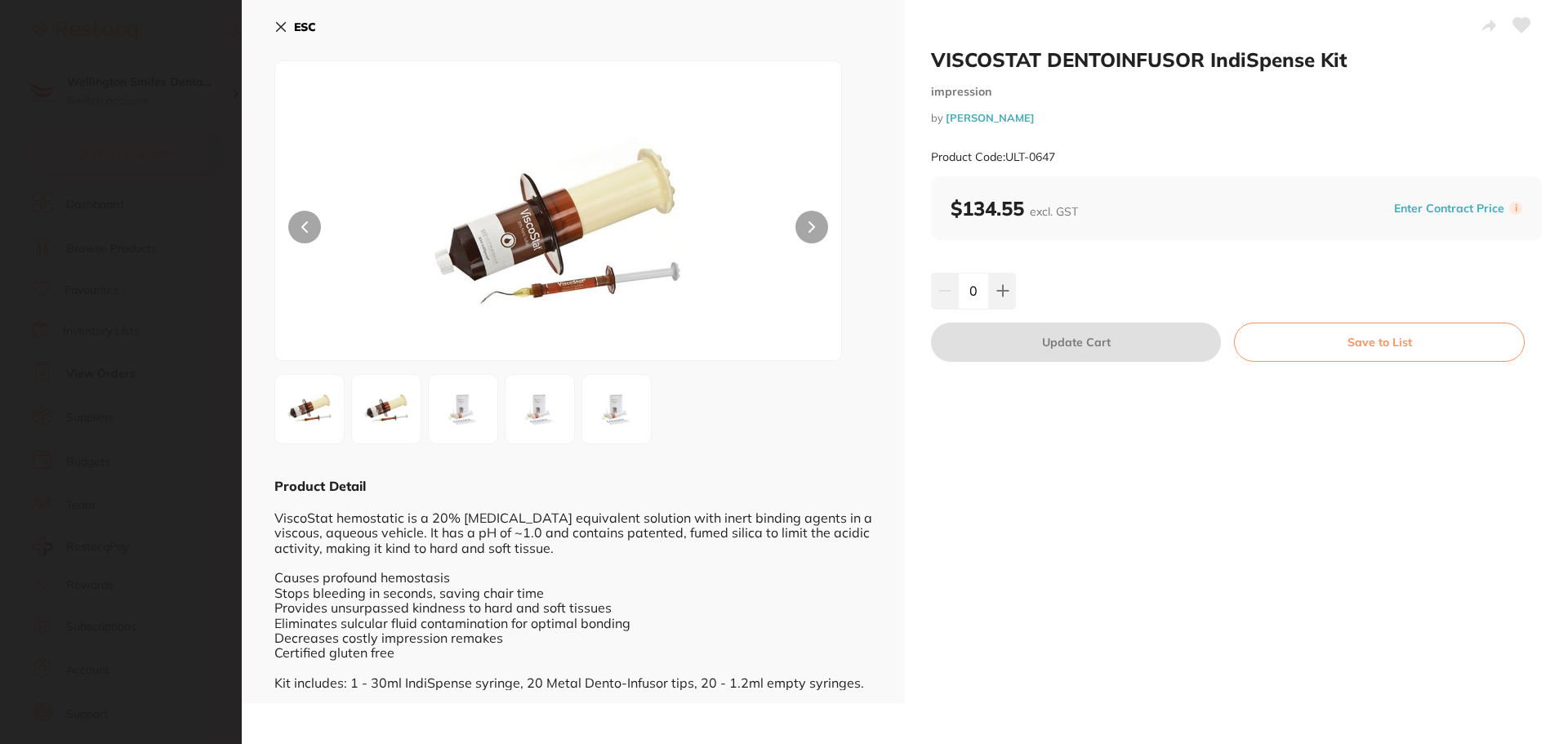
click at [305, 230] on icon at bounding box center [305, 227] width 5 height 10
click at [1121, 44] on div at bounding box center [1236, 27] width 611 height 41
click at [216, 214] on section "VISCOSTAT DENTOINFUSOR IndiSpense Kit impression by [PERSON_NAME] Product Code:…" at bounding box center [784, 372] width 1568 height 744
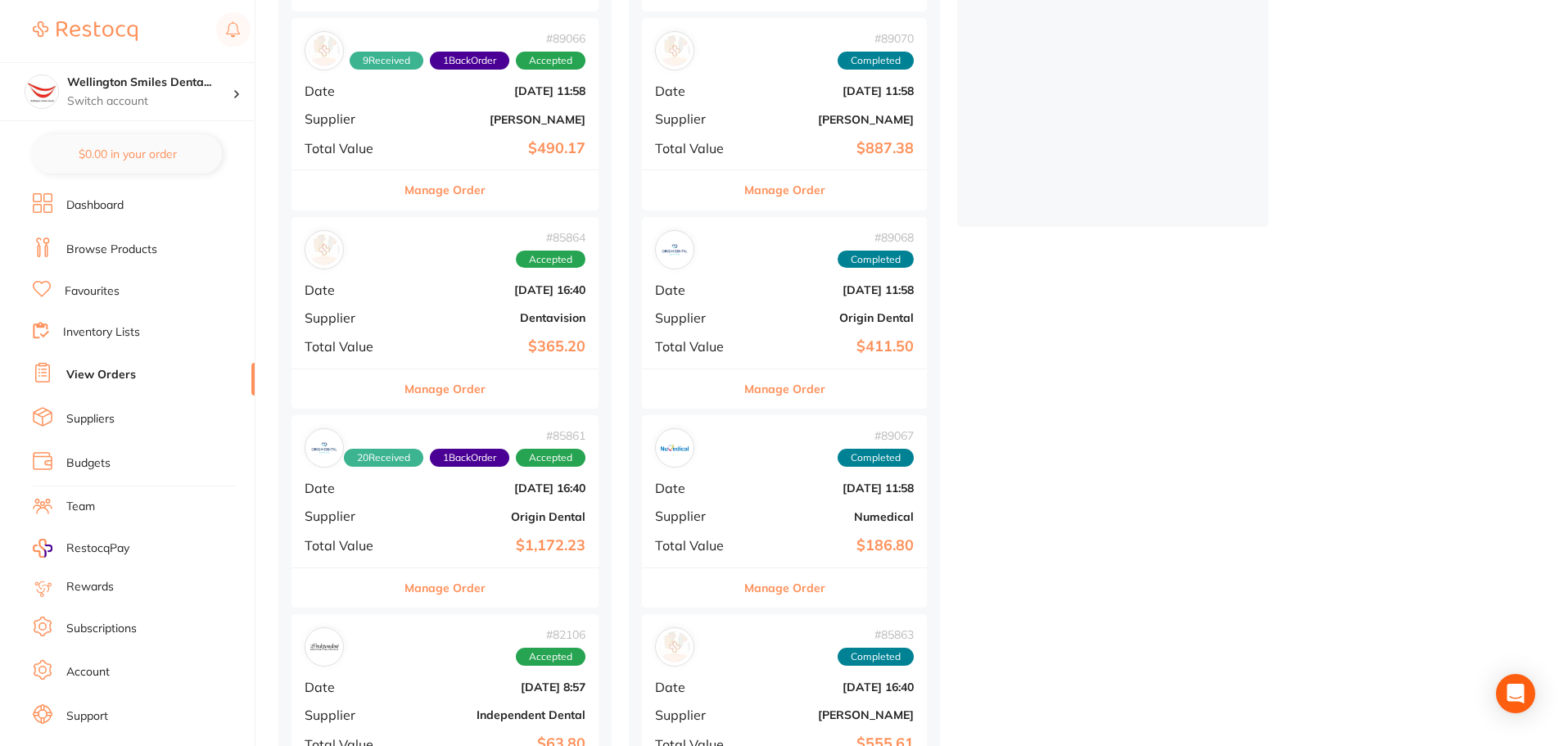
click at [121, 249] on link "Browse Products" at bounding box center [111, 249] width 91 height 16
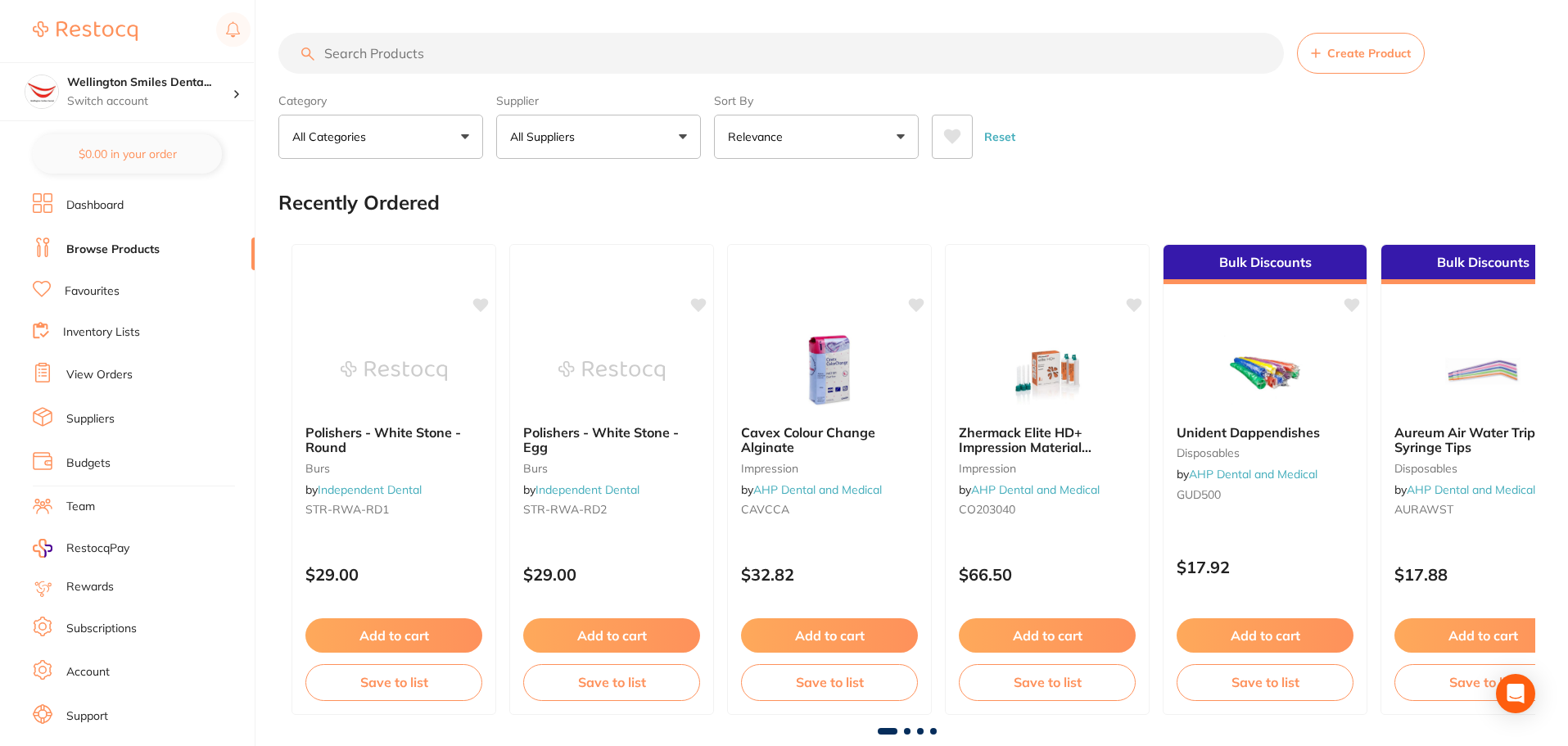
click at [505, 57] on input "search" at bounding box center [781, 54] width 1006 height 41
type input "viscostat"
